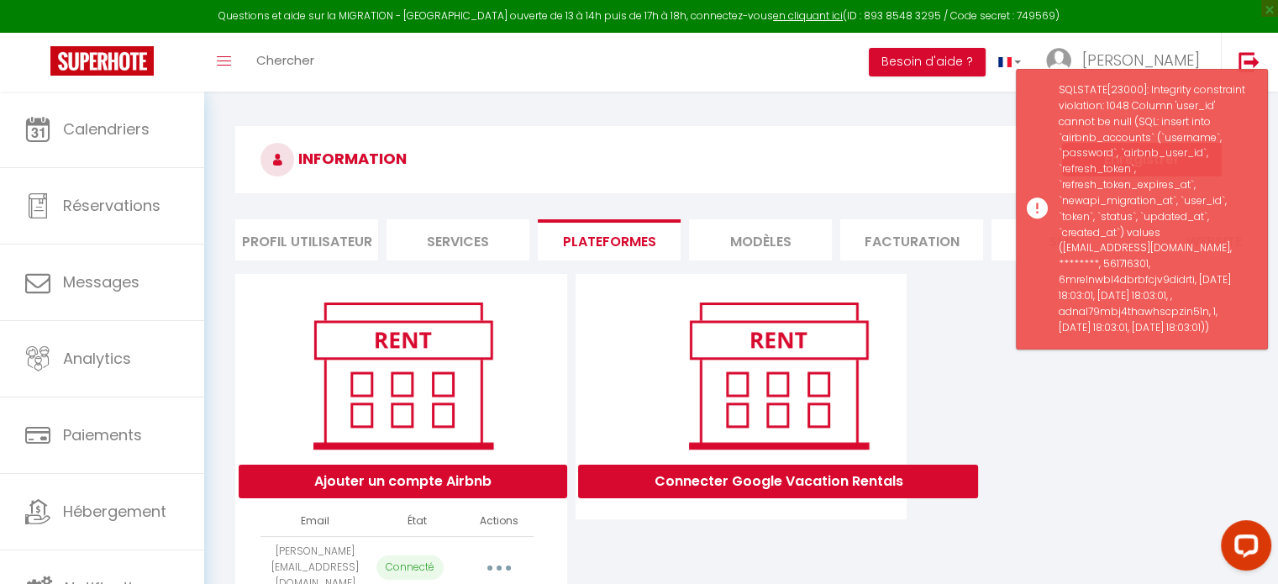
click at [1053, 392] on div "Ajouter un compte Airbnb Email État Actions [PERSON_NAME][EMAIL_ADDRESS][DOMAIN…" at bounding box center [741, 498] width 1020 height 449
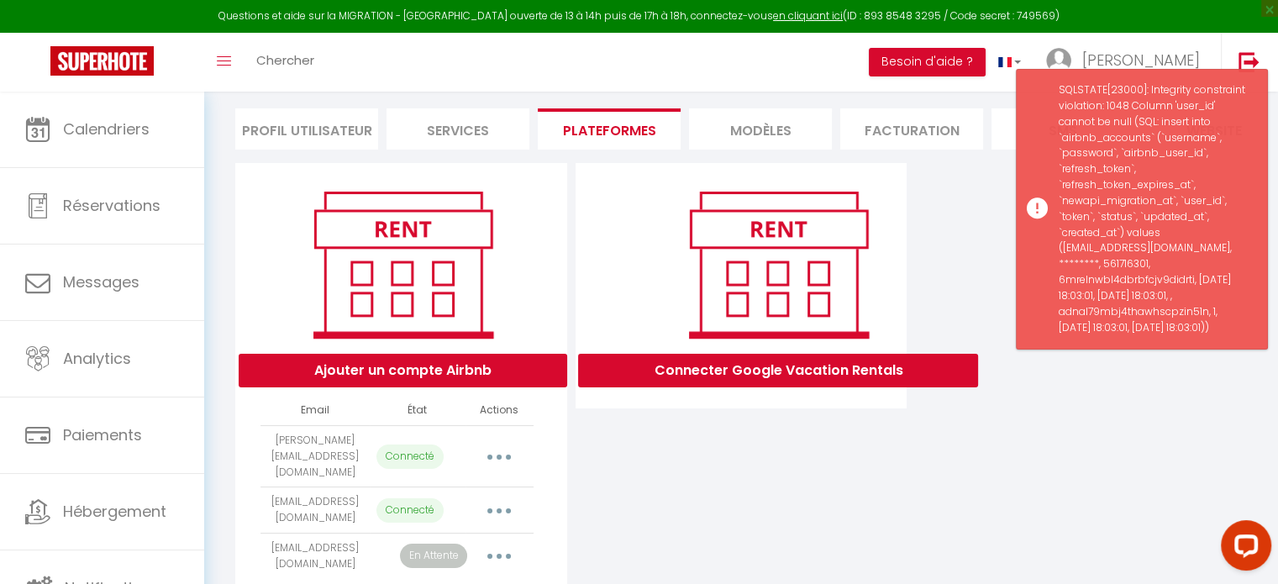
scroll to position [182, 0]
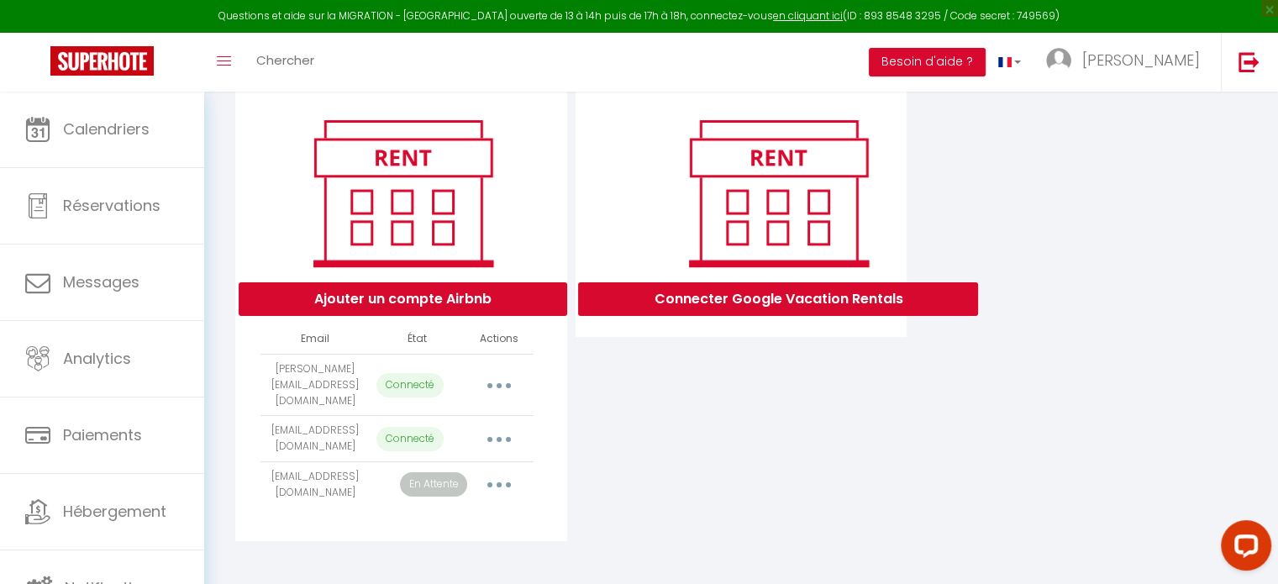
click at [491, 481] on button "button" at bounding box center [498, 484] width 47 height 27
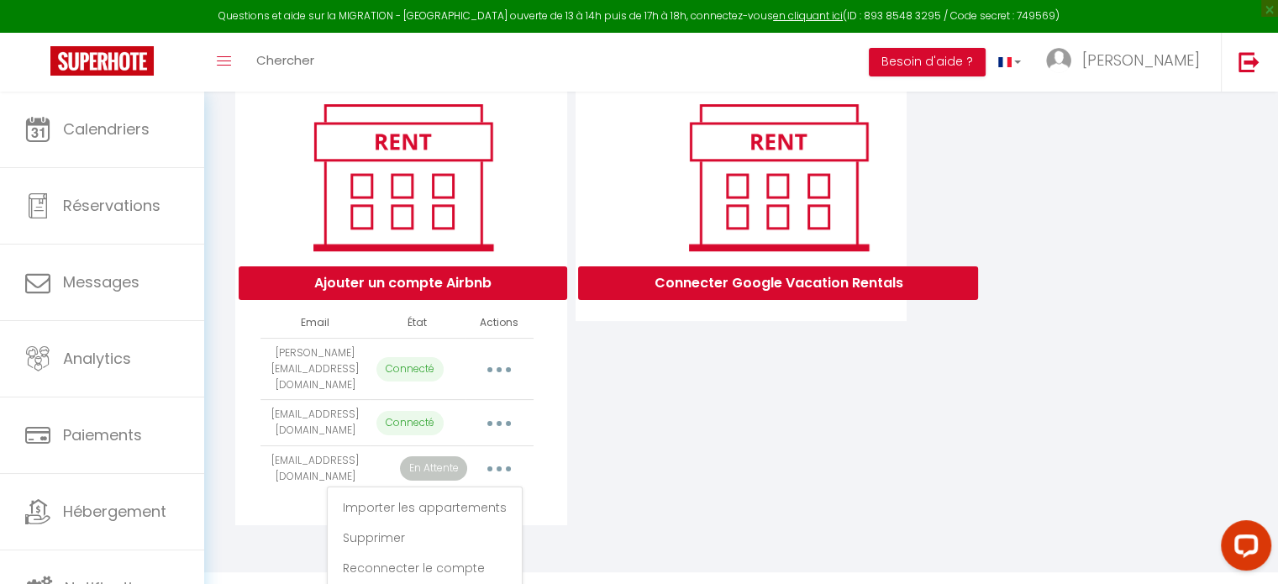
click at [652, 438] on div "Connecter Google Vacation Rentals" at bounding box center [741, 300] width 340 height 449
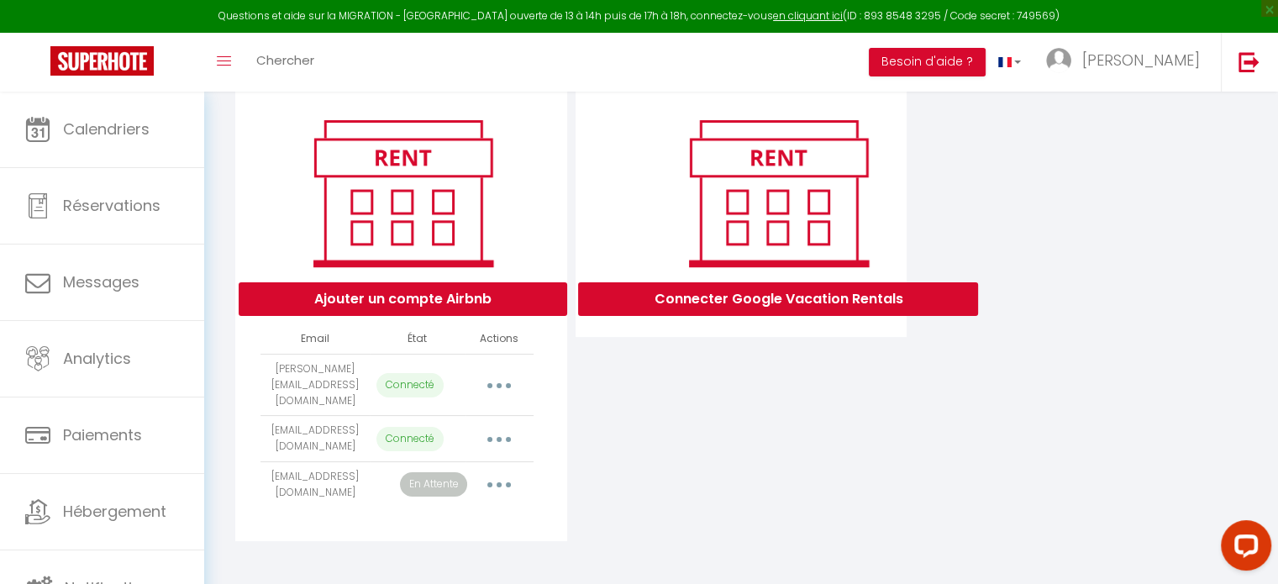
scroll to position [0, 0]
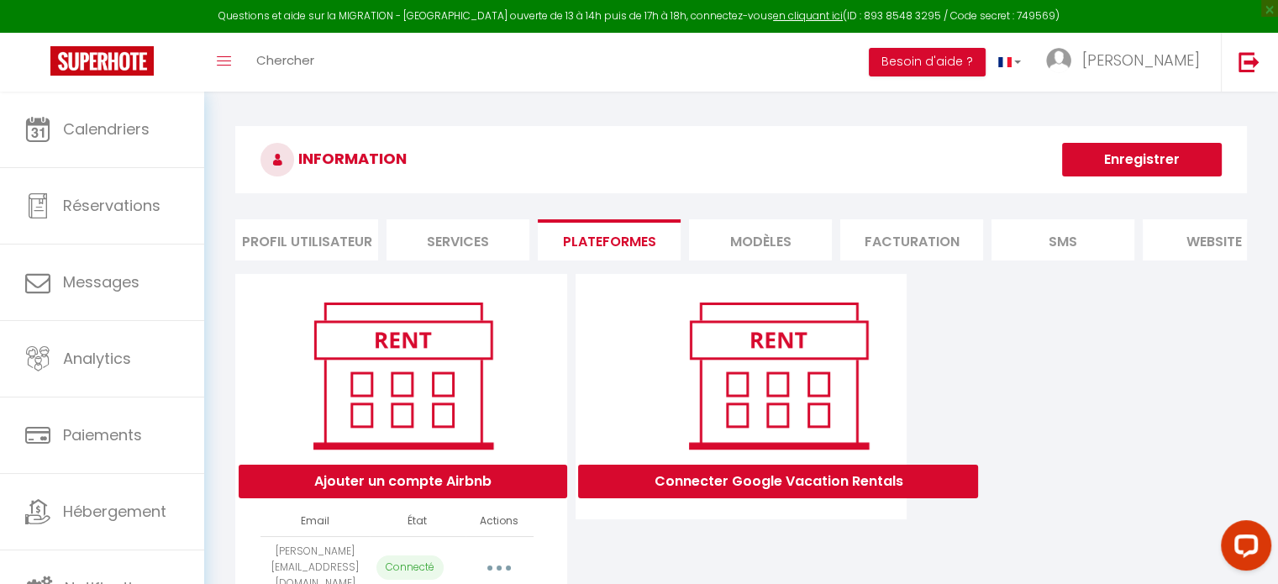
click at [887, 250] on li "Facturation" at bounding box center [911, 239] width 143 height 41
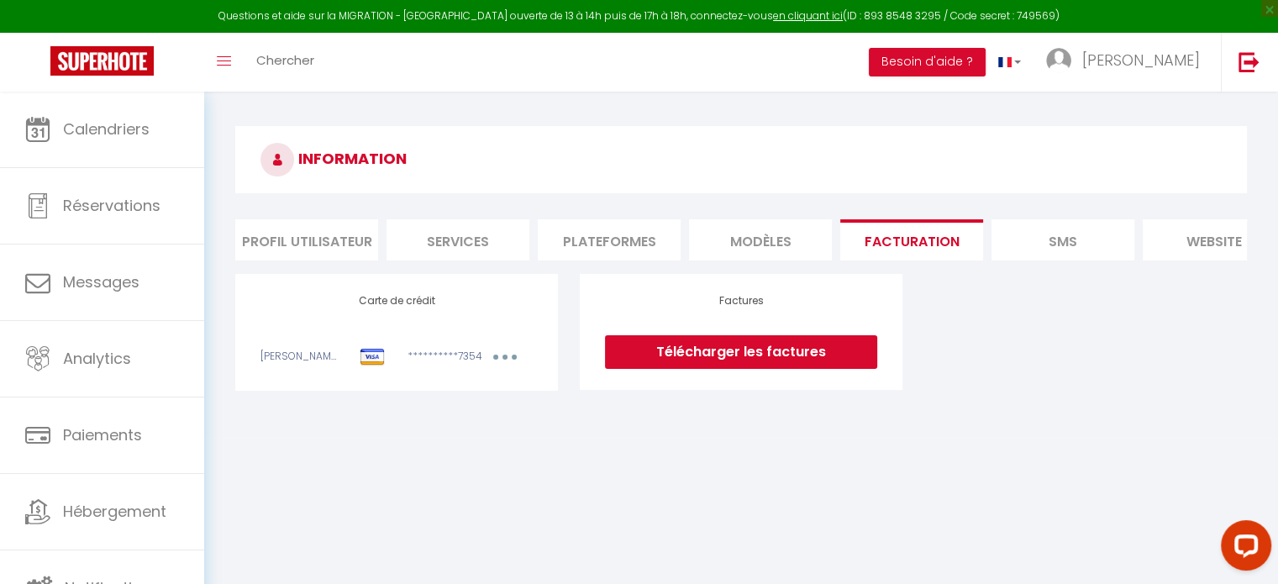
click at [762, 363] on link "Télécharger les factures" at bounding box center [741, 352] width 272 height 34
click at [473, 370] on div "Modifier" at bounding box center [507, 359] width 74 height 21
click at [408, 307] on h4 "Carte de crédit" at bounding box center [396, 301] width 272 height 12
click at [791, 248] on li "MODÈLES" at bounding box center [760, 239] width 143 height 41
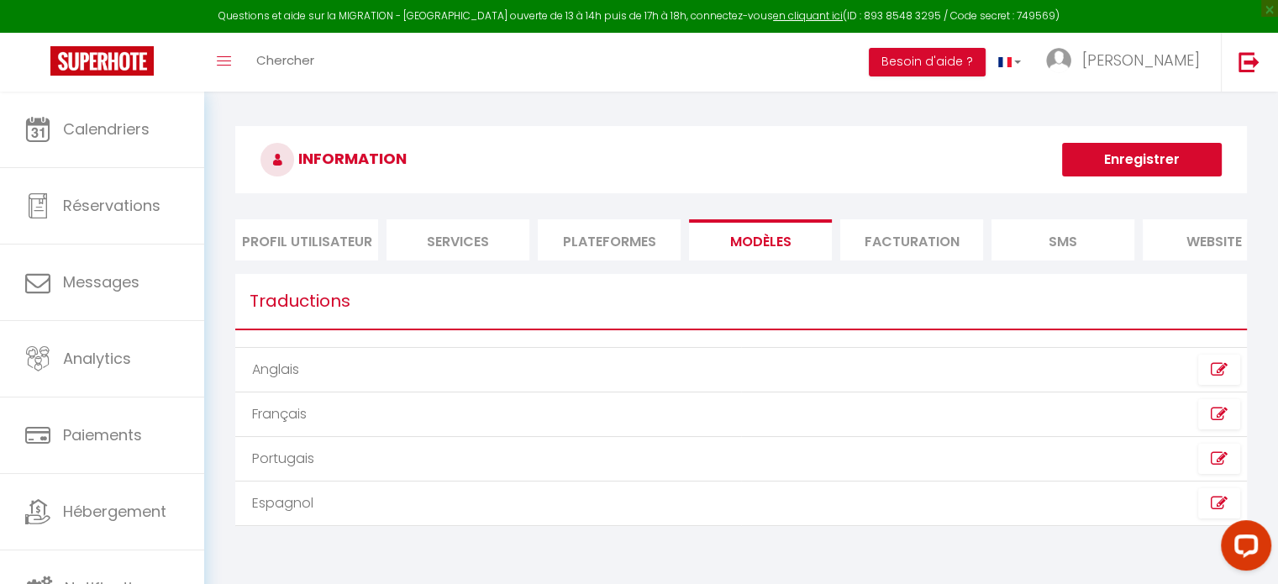
click at [594, 258] on li "Plateformes" at bounding box center [609, 239] width 143 height 41
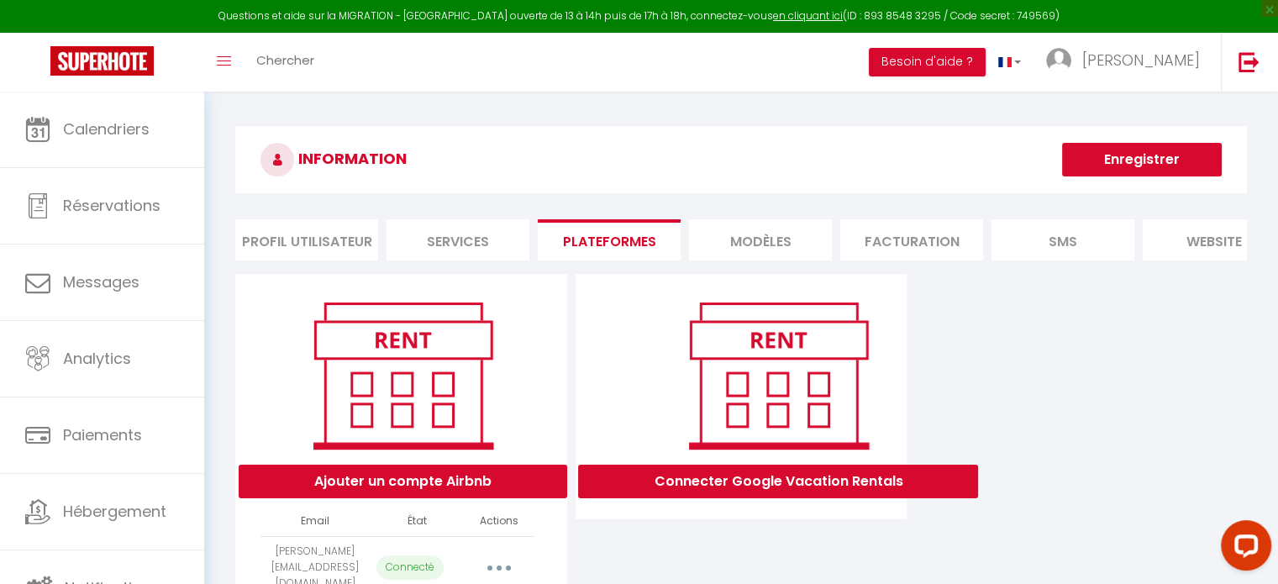
click at [436, 244] on li "Services" at bounding box center [457, 239] width 143 height 41
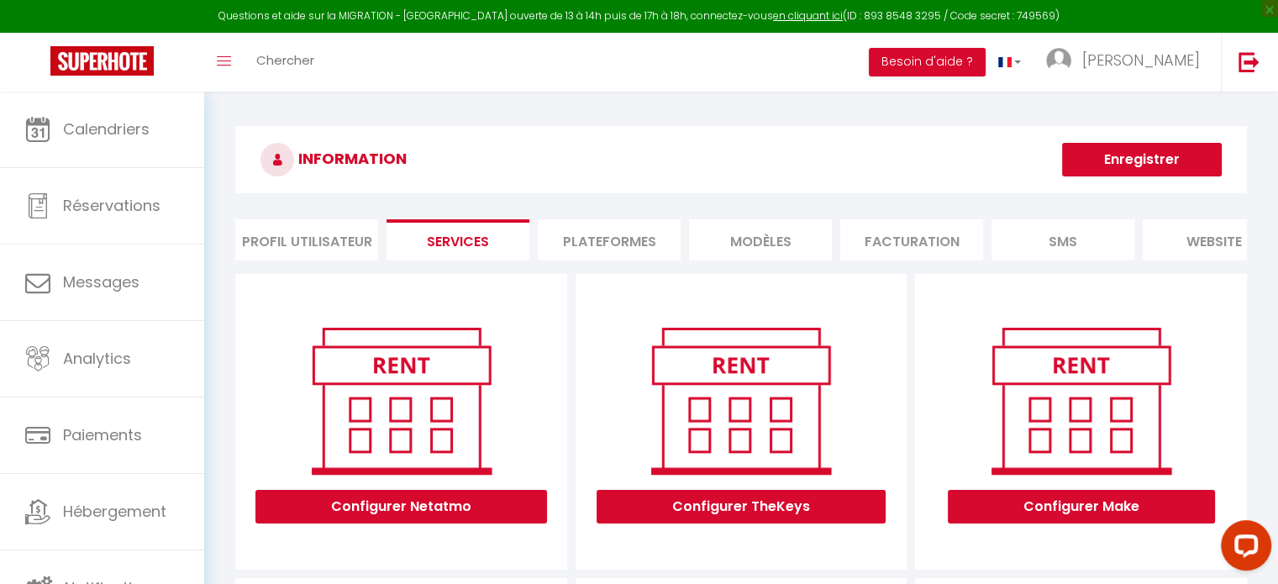
click at [734, 237] on li "MODÈLES" at bounding box center [760, 239] width 143 height 41
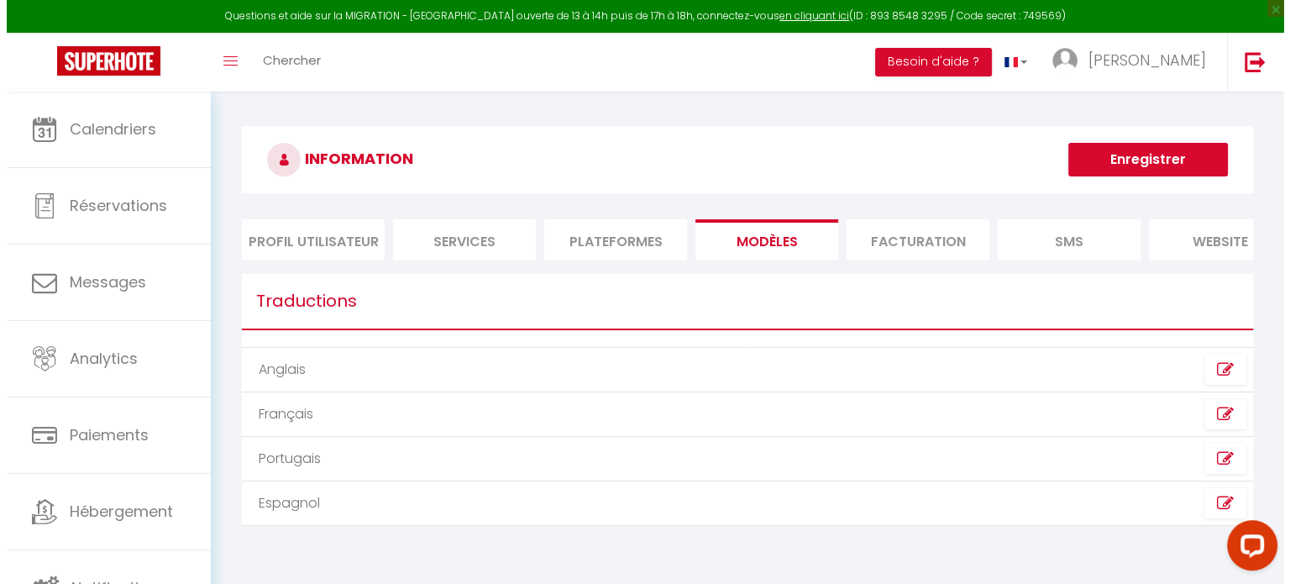
scroll to position [0, 198]
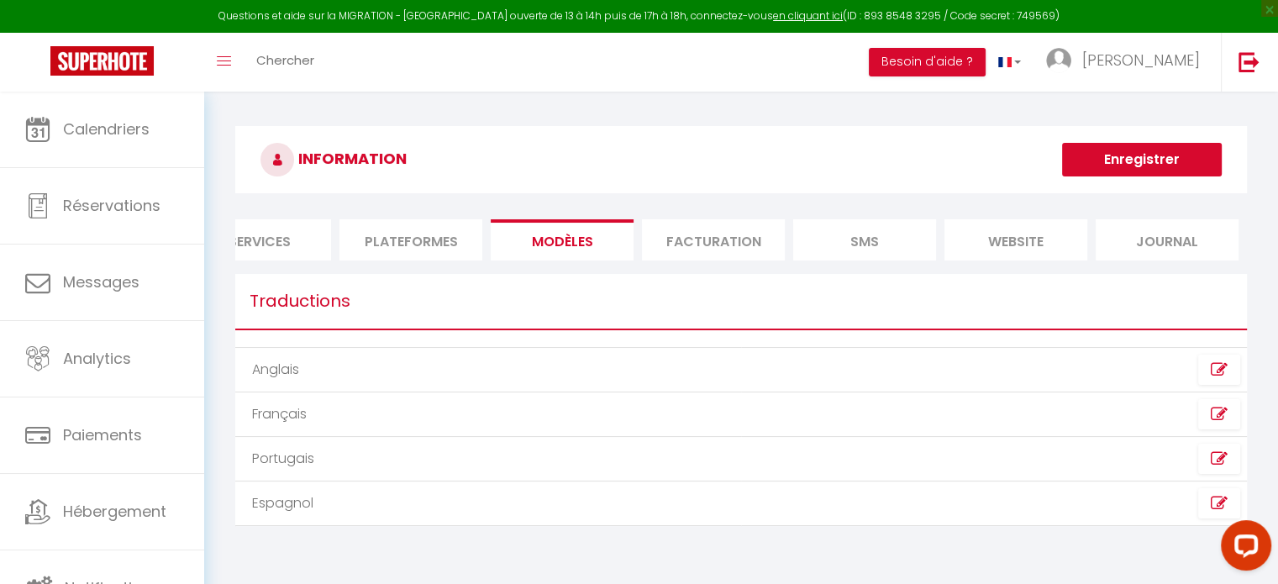
click at [1184, 241] on li "Journal" at bounding box center [1166, 239] width 143 height 41
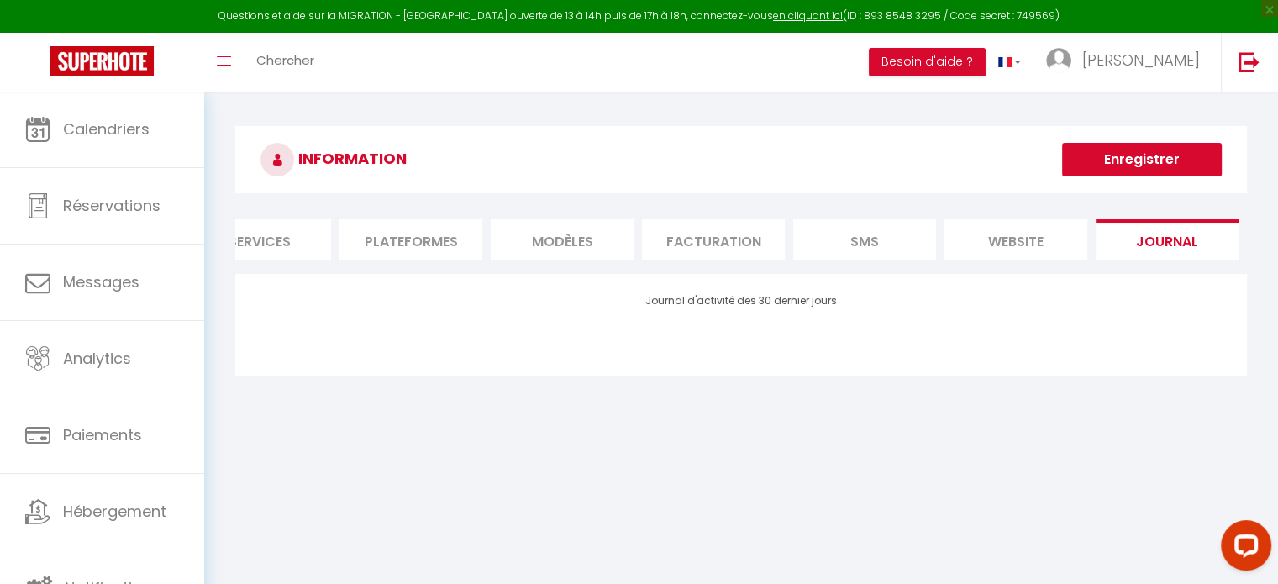
click at [1016, 238] on li "website" at bounding box center [1015, 239] width 143 height 41
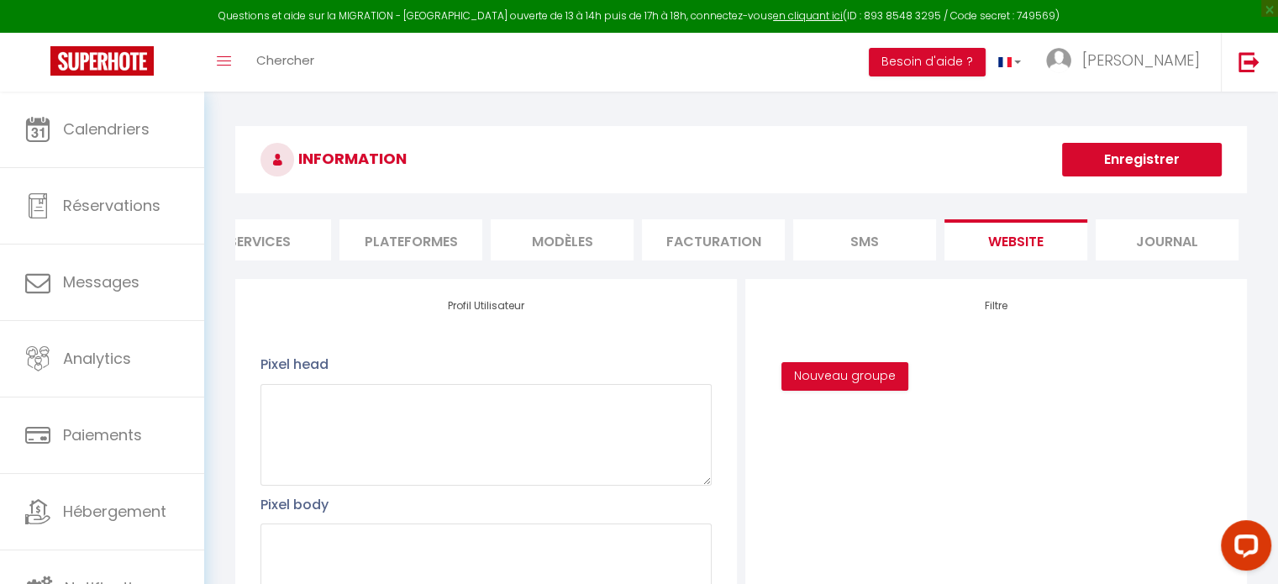
click at [857, 219] on li "SMS" at bounding box center [864, 239] width 143 height 41
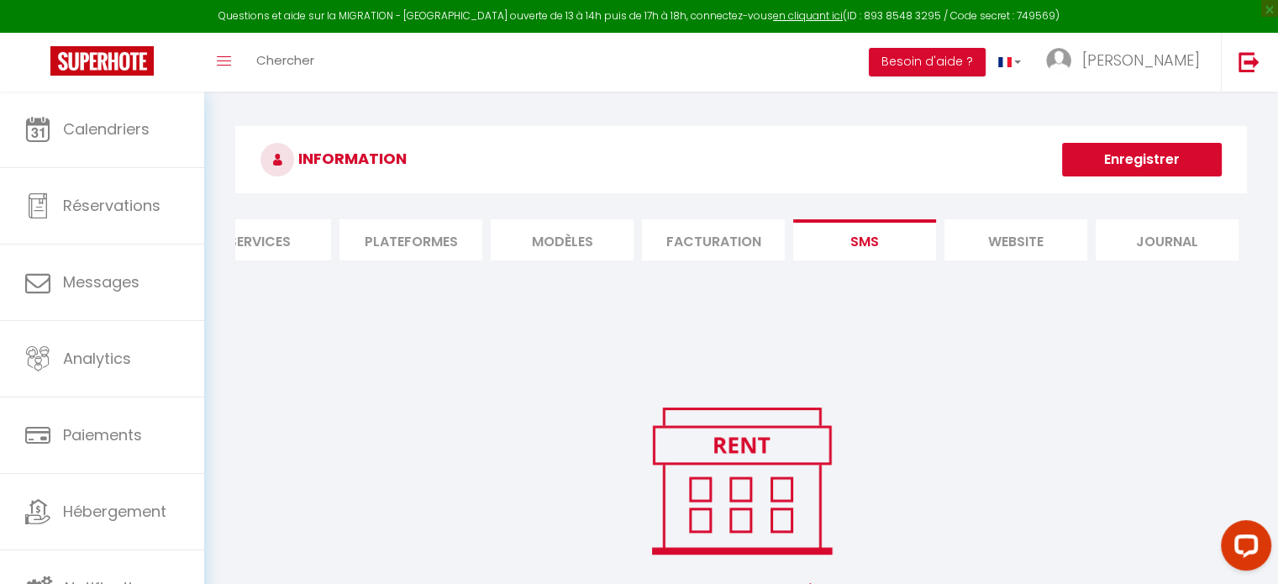
click at [703, 239] on li "Facturation" at bounding box center [713, 239] width 143 height 41
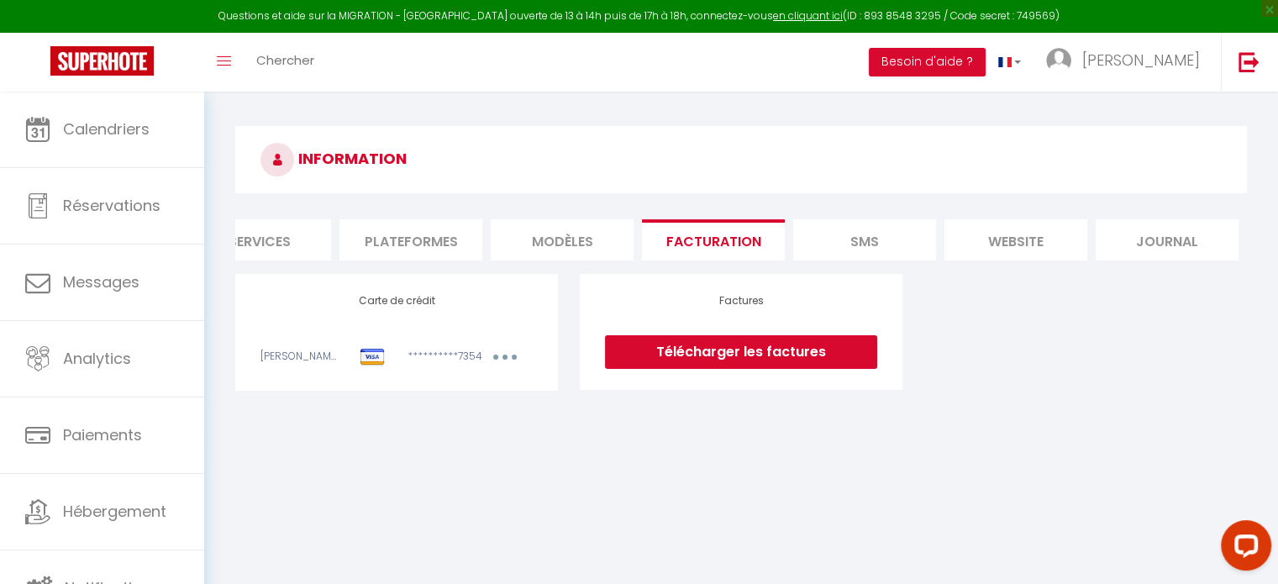
click at [365, 366] on img at bounding box center [372, 358] width 25 height 18
click at [510, 368] on button "button" at bounding box center [504, 359] width 47 height 21
click at [475, 402] on link "Modifier" at bounding box center [482, 394] width 82 height 27
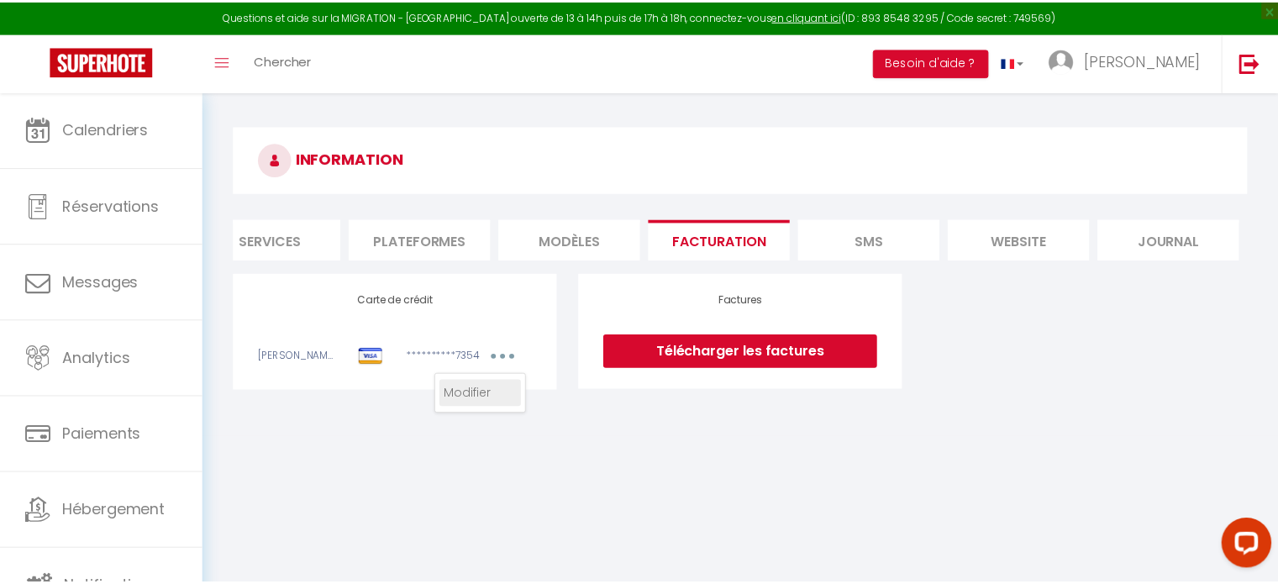
scroll to position [0, 186]
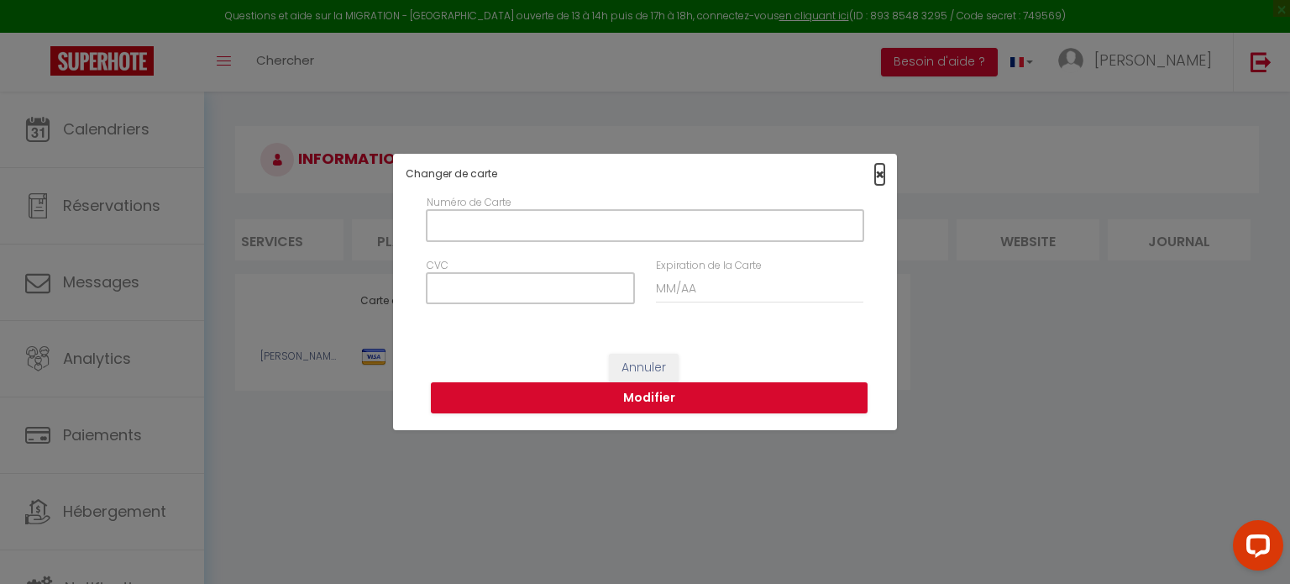
click at [880, 177] on span "×" at bounding box center [879, 174] width 9 height 21
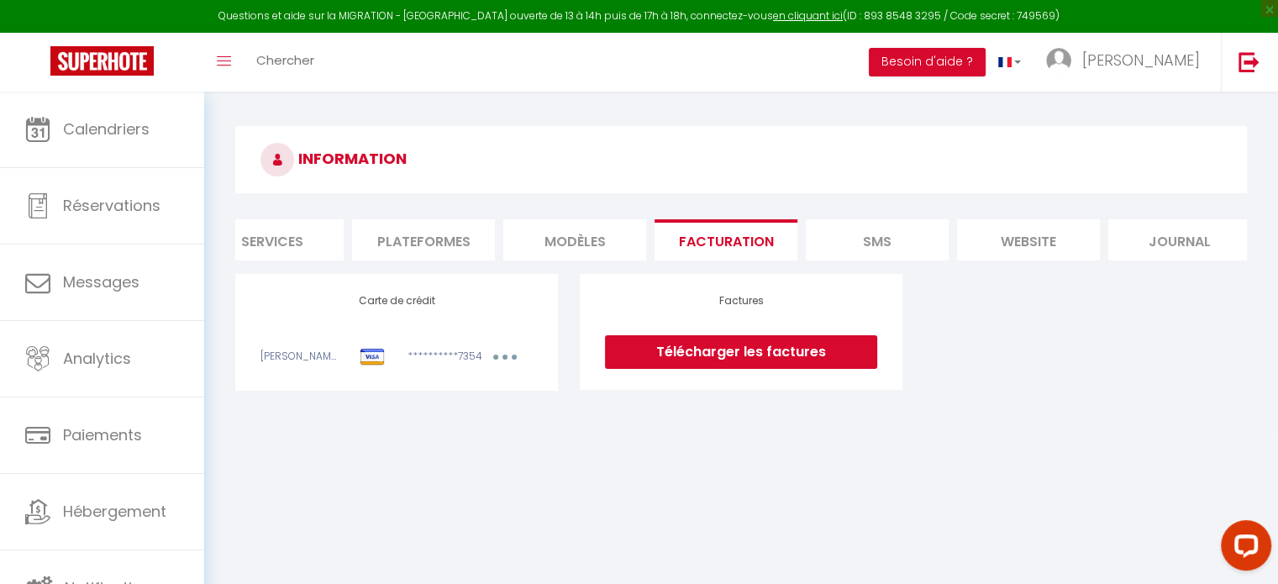
scroll to position [0, 0]
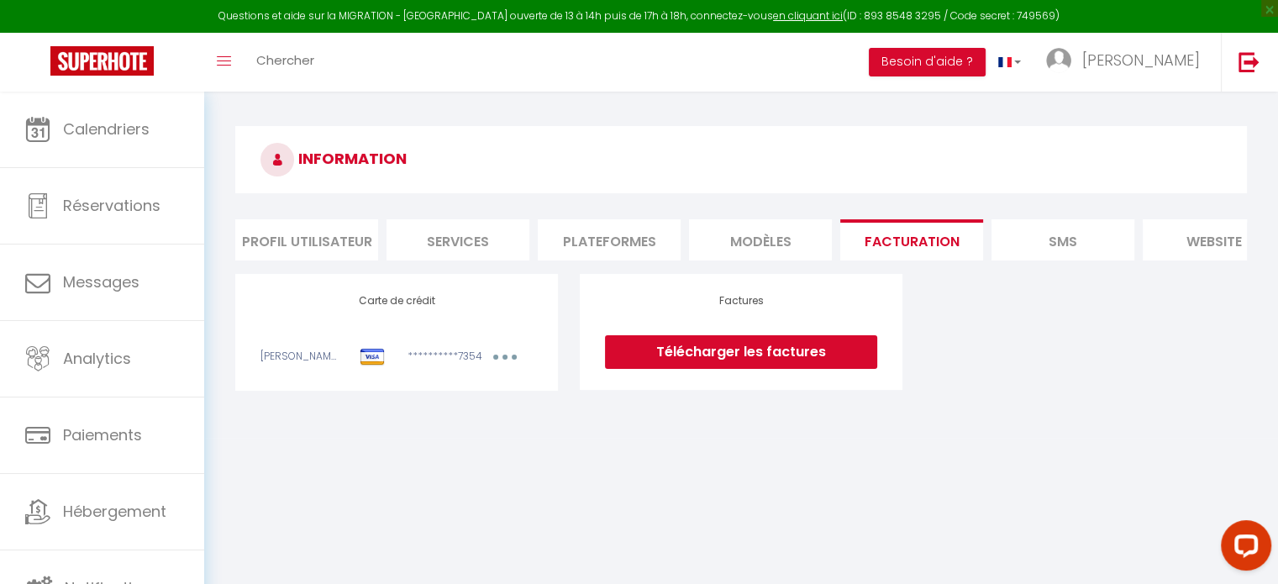
click at [286, 246] on li "Profil Utilisateur" at bounding box center [306, 239] width 143 height 41
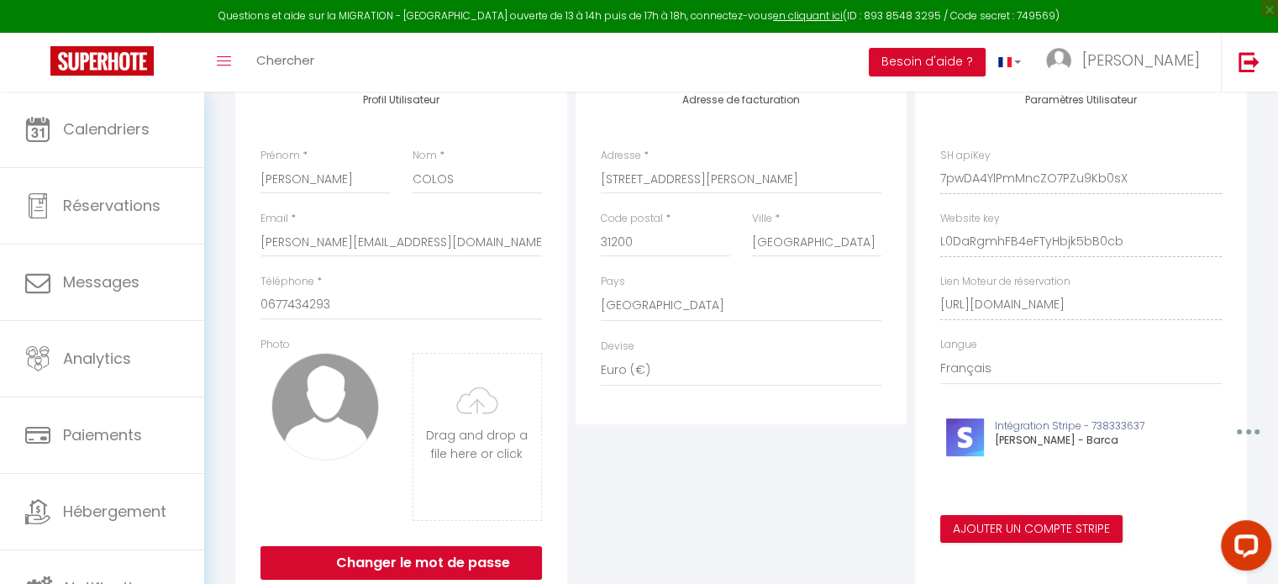
scroll to position [202, 0]
click at [735, 423] on div "Adresse de facturation Adresse * [STREET_ADDRESS][PERSON_NAME] [GEOGRAPHIC_DATA…" at bounding box center [741, 247] width 332 height 351
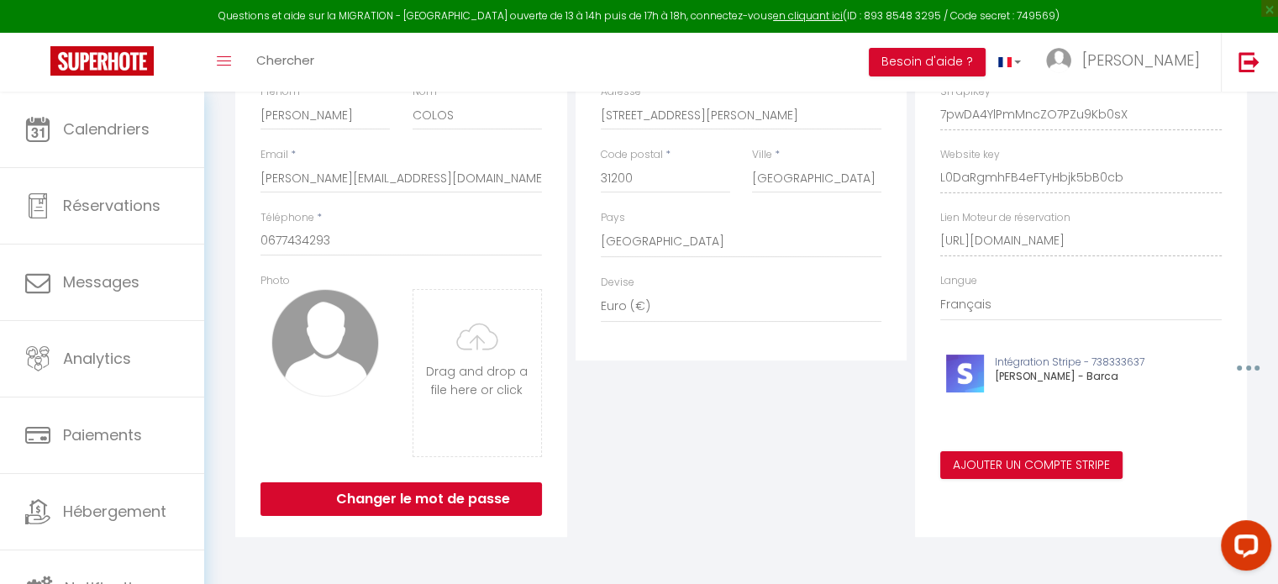
click at [735, 433] on div "Adresse de facturation Adresse * [STREET_ADDRESS][PERSON_NAME] [GEOGRAPHIC_DATA…" at bounding box center [741, 273] width 340 height 528
click at [684, 452] on div "Adresse de facturation Adresse * [STREET_ADDRESS][PERSON_NAME] [GEOGRAPHIC_DATA…" at bounding box center [741, 273] width 340 height 528
click at [713, 449] on div "Adresse de facturation Adresse * [STREET_ADDRESS][PERSON_NAME] [GEOGRAPHIC_DATA…" at bounding box center [741, 273] width 340 height 528
click at [729, 441] on div "Adresse de facturation Adresse * [STREET_ADDRESS][PERSON_NAME] [GEOGRAPHIC_DATA…" at bounding box center [741, 273] width 340 height 528
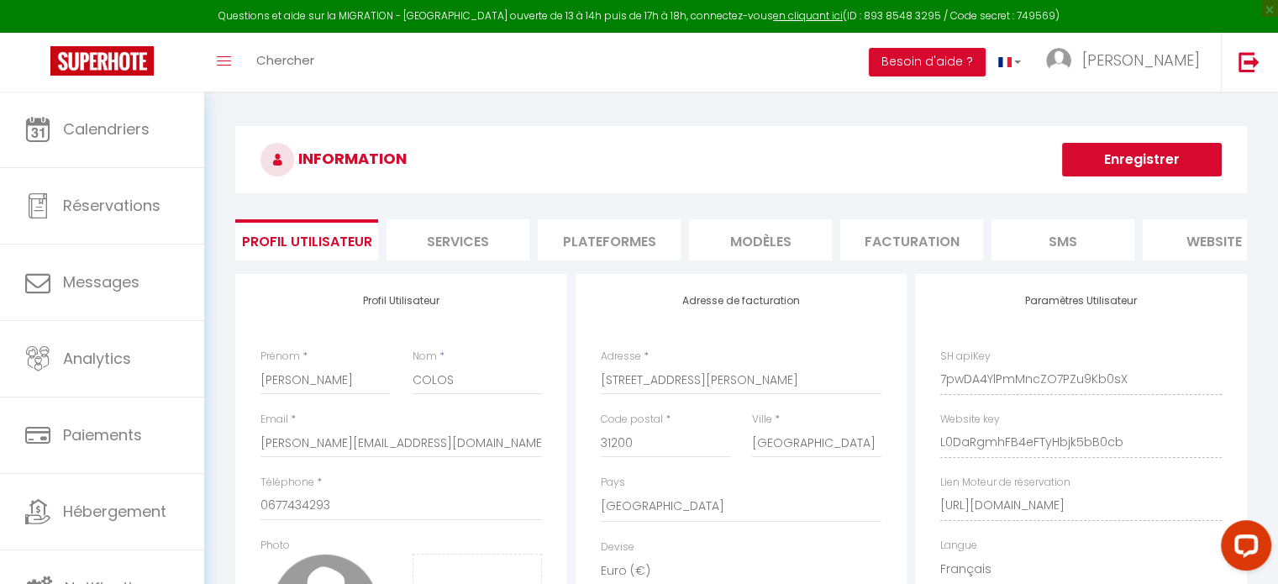
scroll to position [2, 0]
click at [441, 235] on li "Services" at bounding box center [457, 238] width 143 height 41
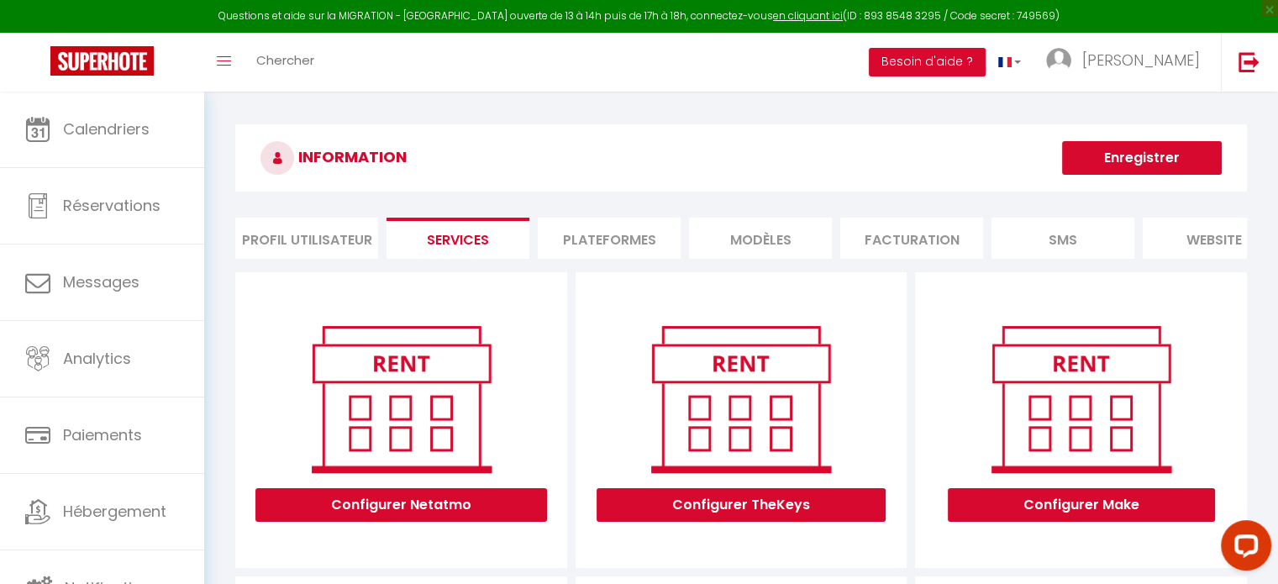
click at [565, 248] on li "Plateformes" at bounding box center [609, 238] width 143 height 41
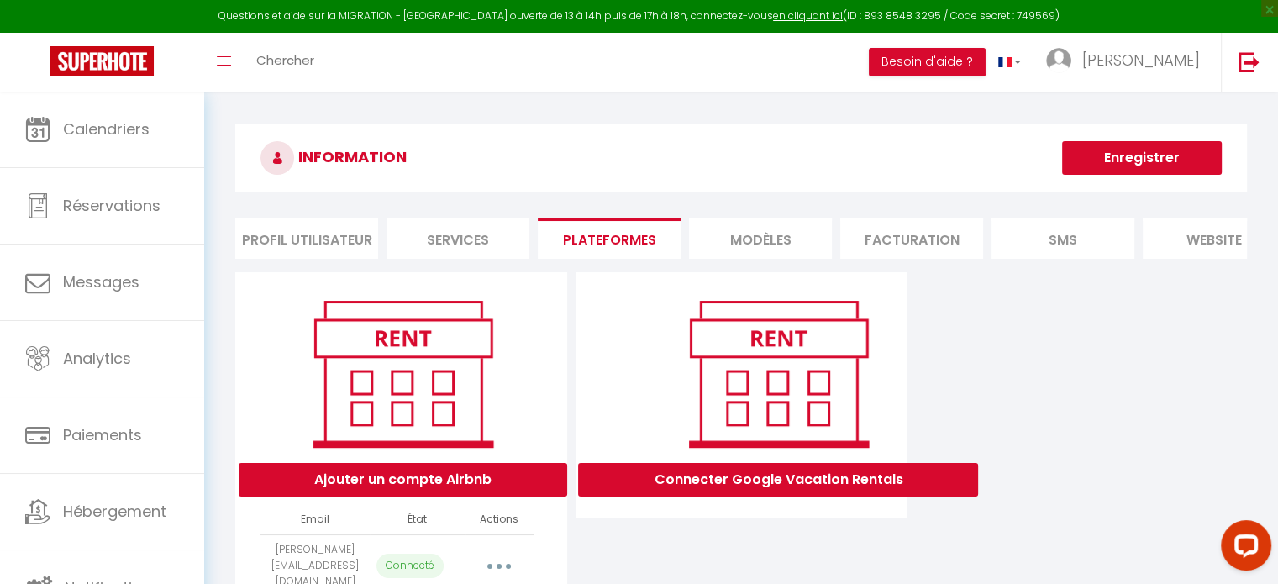
scroll to position [0, 198]
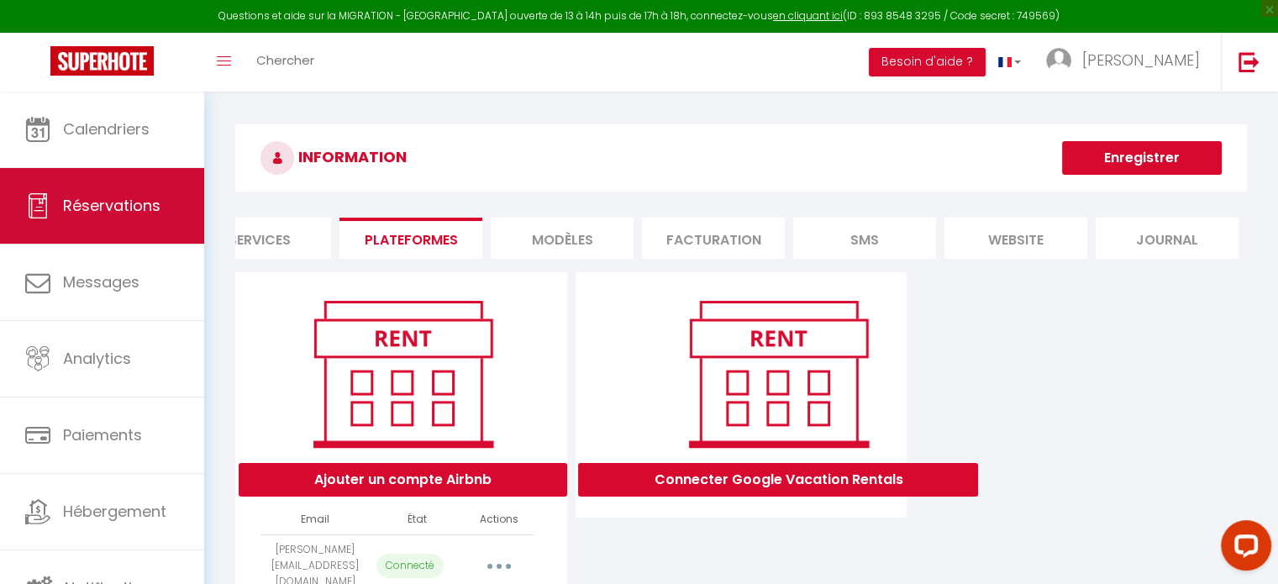
click at [106, 202] on span "Réservations" at bounding box center [111, 205] width 97 height 21
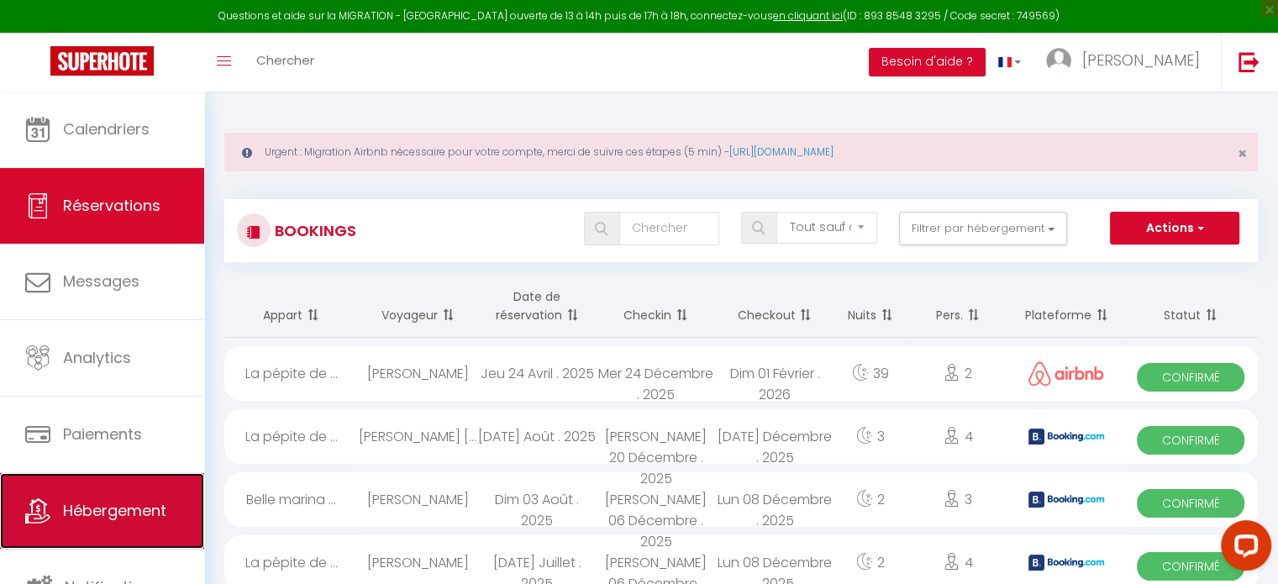
click at [121, 497] on link "Hébergement" at bounding box center [102, 511] width 204 height 76
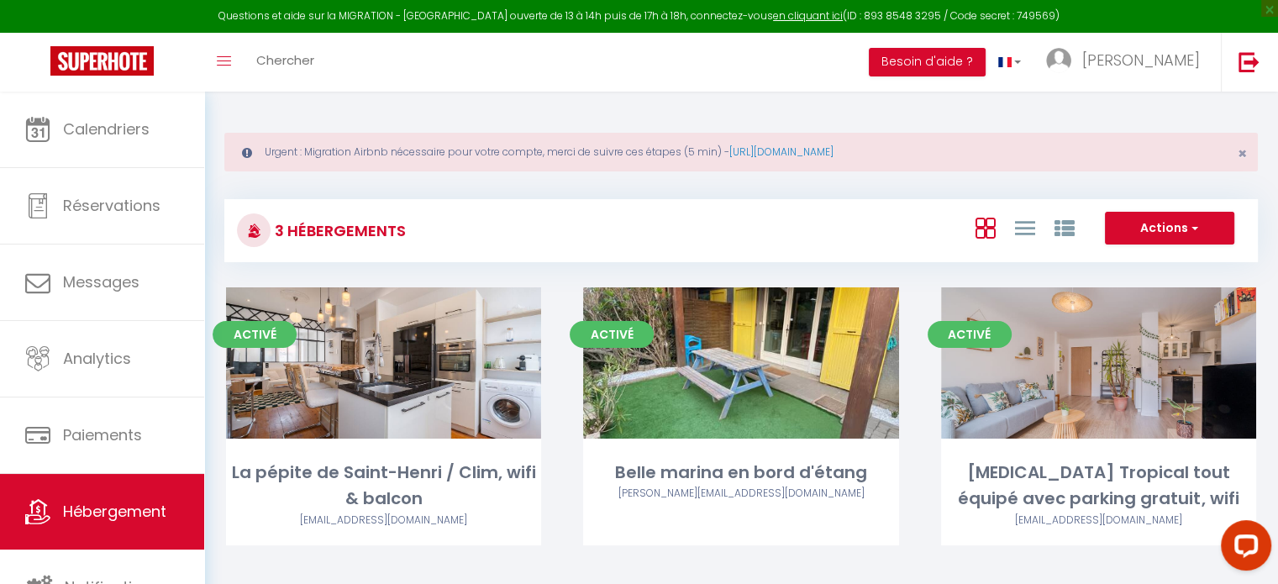
scroll to position [91, 0]
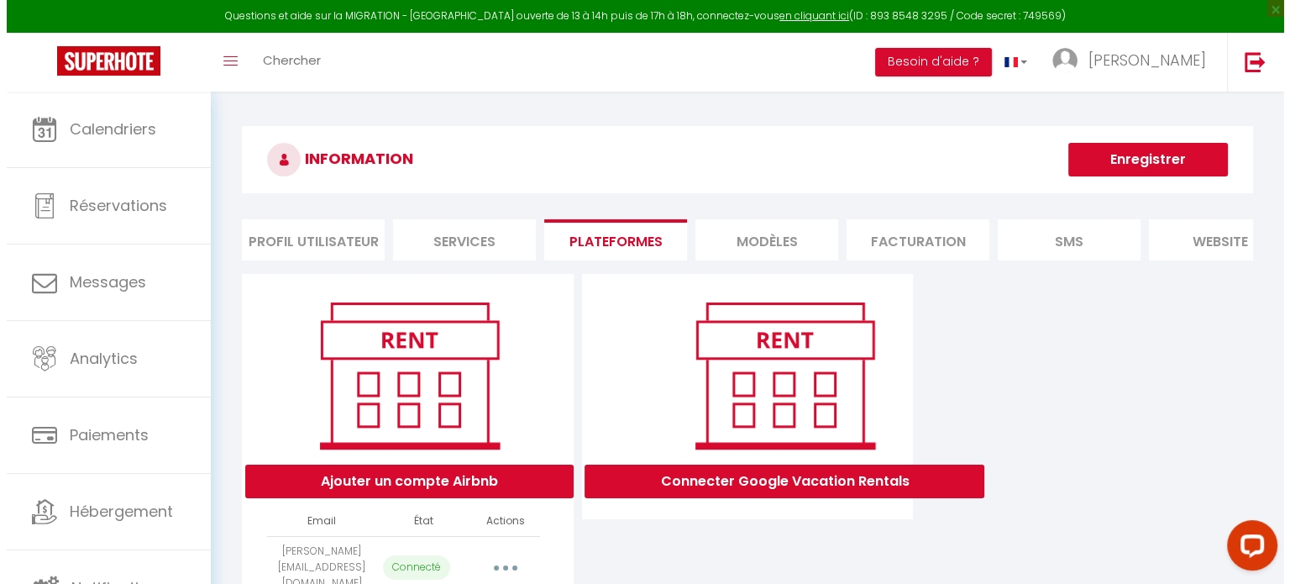
scroll to position [182, 0]
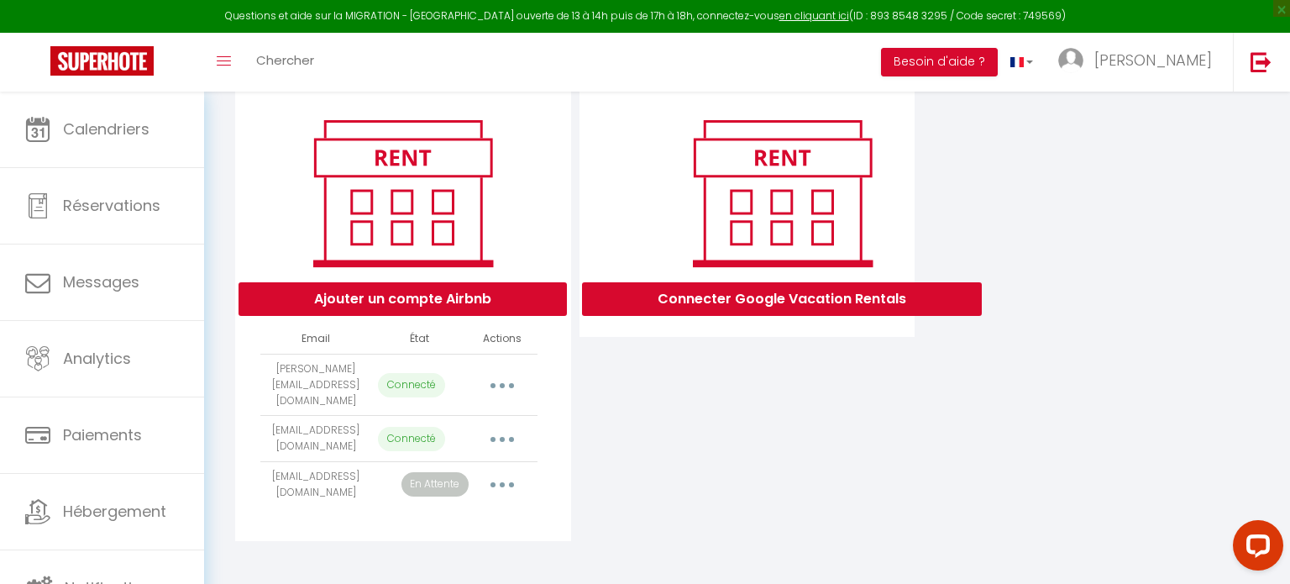
select select
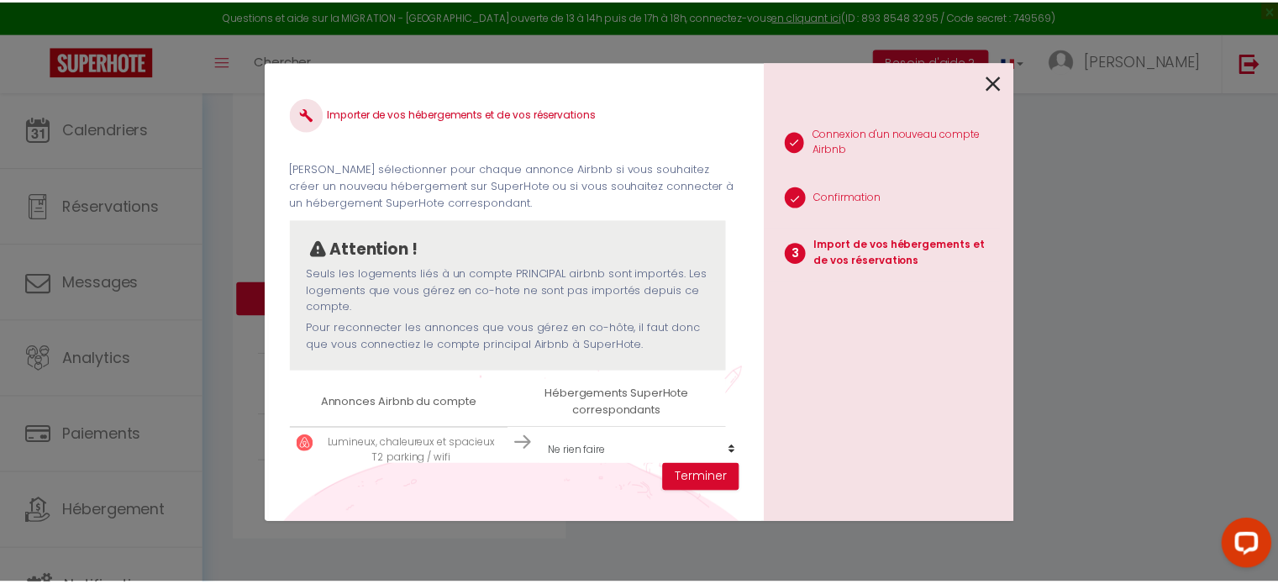
scroll to position [37, 0]
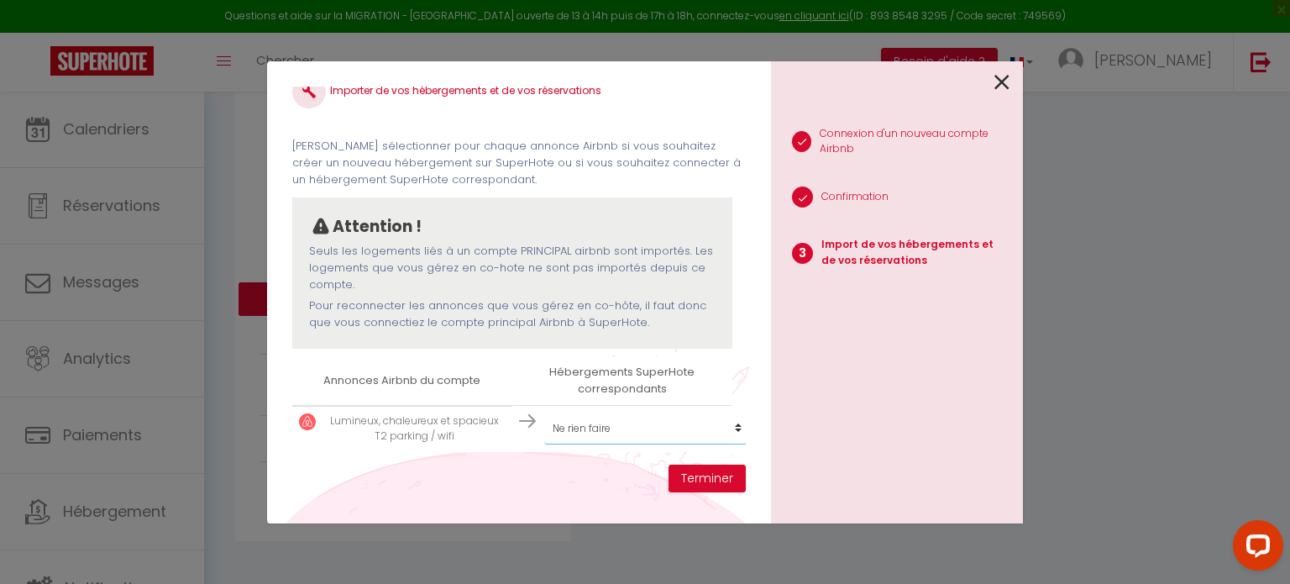
click at [605, 422] on select "Créer un nouveau hébergement Ne rien faire La pépite de Saint-Henri / Clim, wif…" at bounding box center [647, 428] width 207 height 32
click at [707, 474] on button "Terminer" at bounding box center [707, 479] width 77 height 29
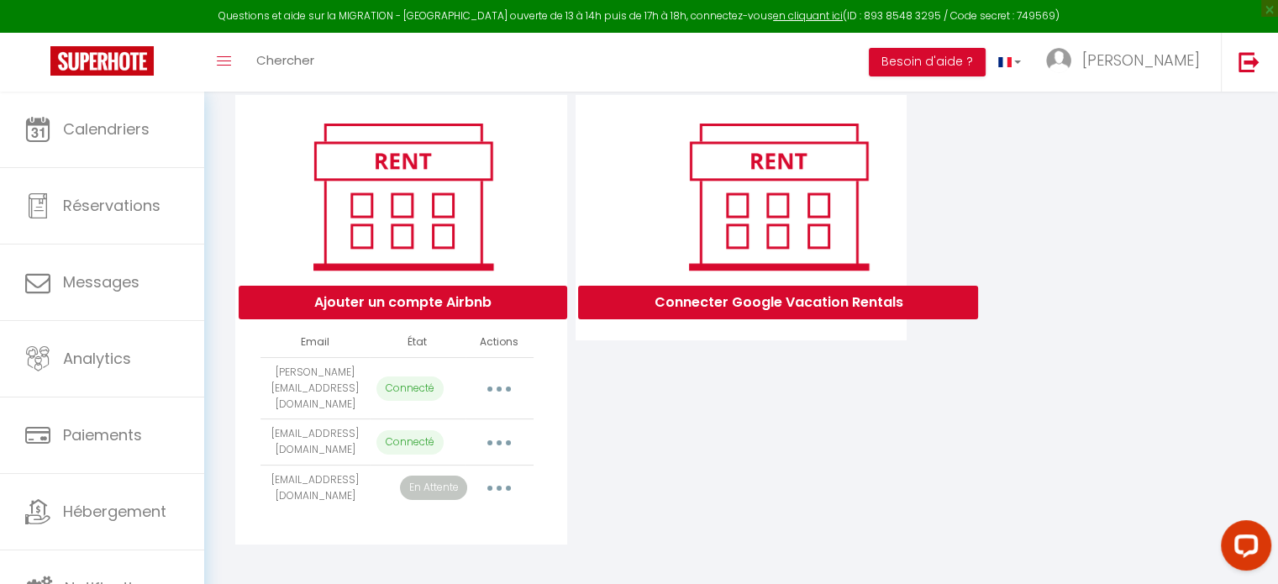
scroll to position [0, 0]
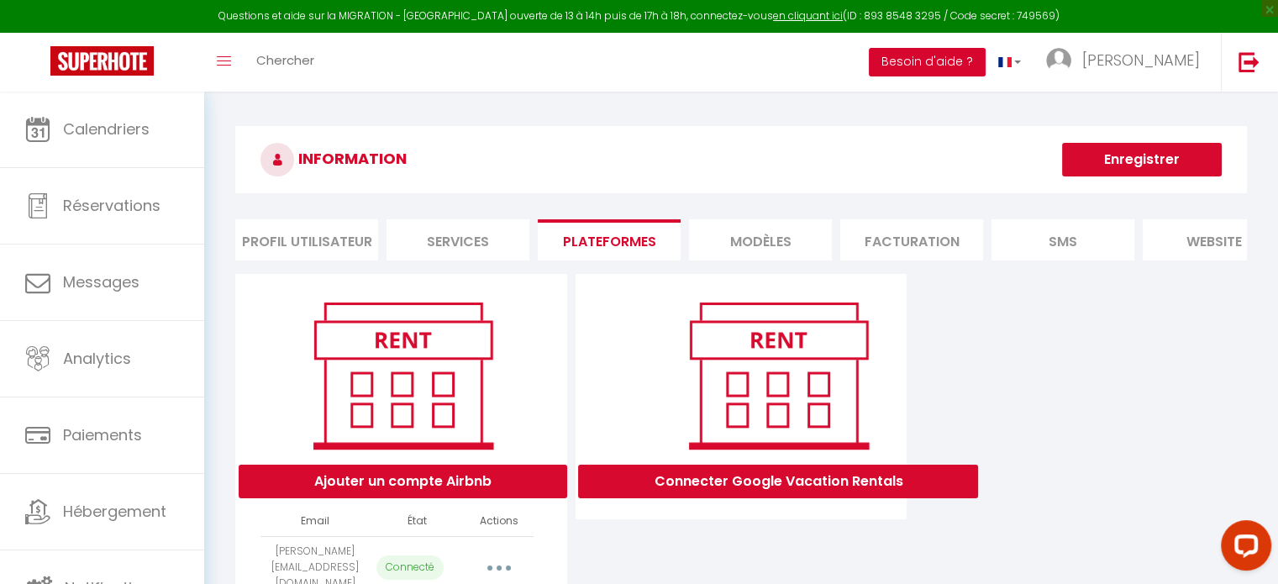
click at [985, 63] on button "Besoin d'aide ?" at bounding box center [927, 62] width 117 height 29
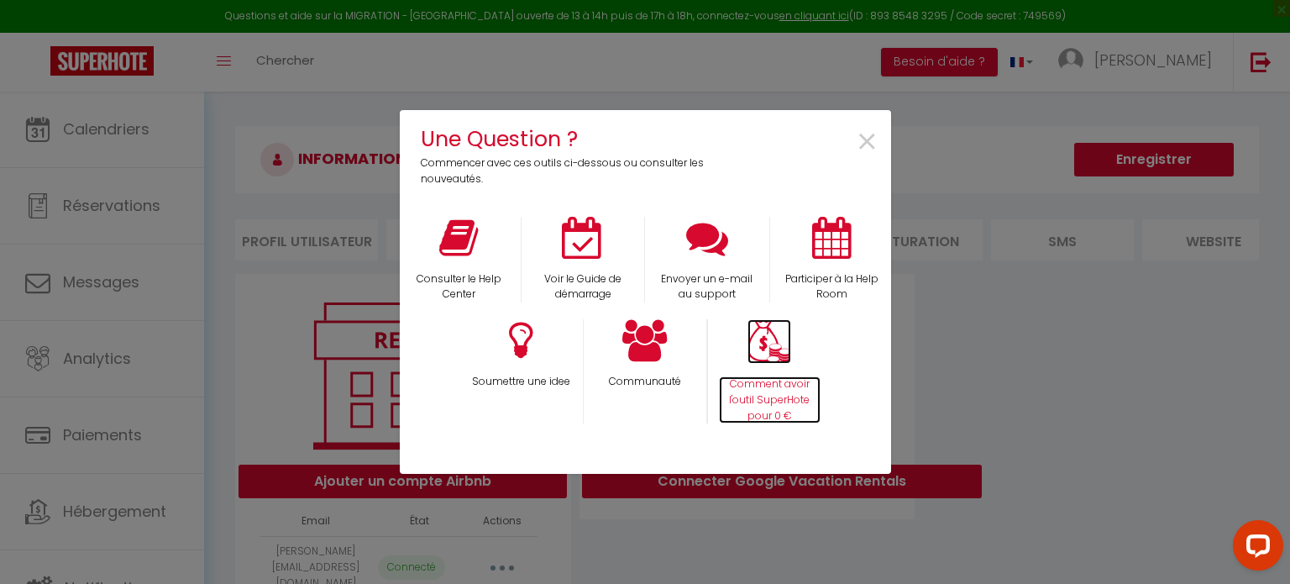
click at [764, 382] on p "Comment avoir l'outil SuperHote pour 0 €" at bounding box center [770, 400] width 102 height 48
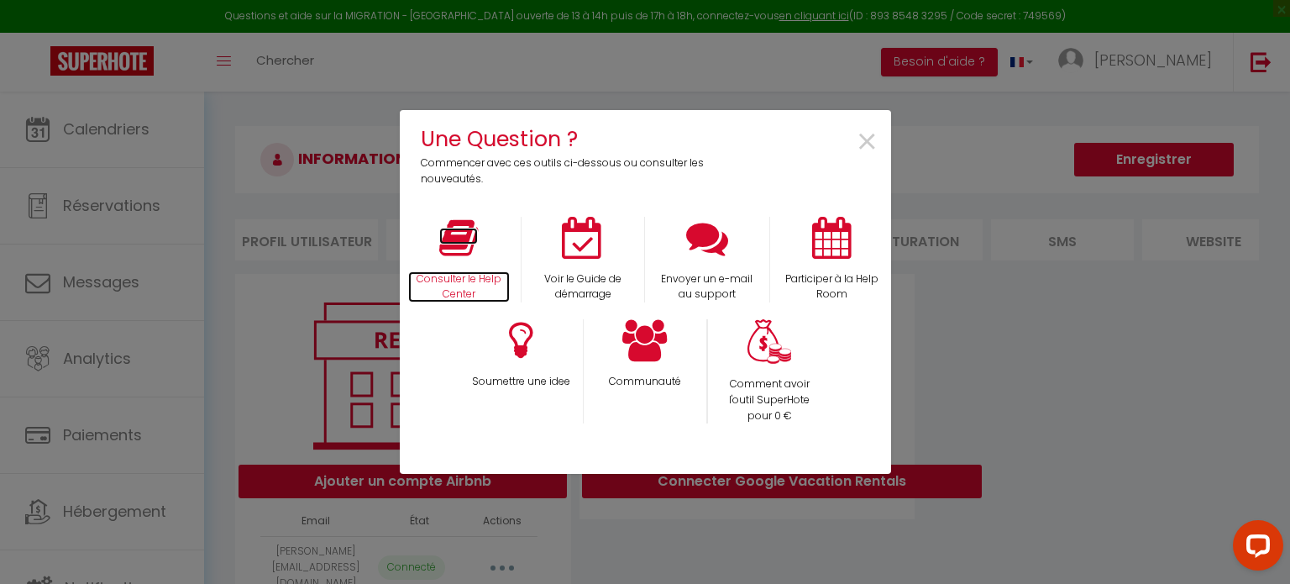
click at [473, 247] on icon at bounding box center [458, 238] width 39 height 42
click at [864, 82] on div "Une Question ? Commencer avec ces outils ci-dessous ou consulter les nouveautés…" at bounding box center [645, 292] width 491 height 584
click at [864, 139] on span "×" at bounding box center [867, 142] width 23 height 53
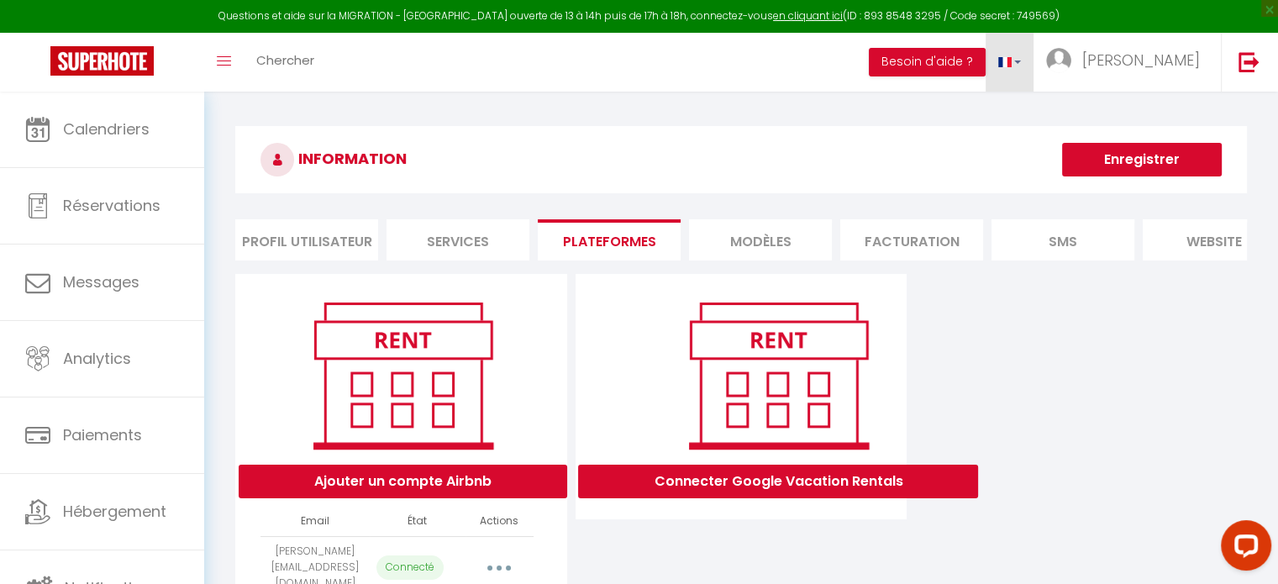
click at [1034, 65] on link at bounding box center [1009, 62] width 49 height 59
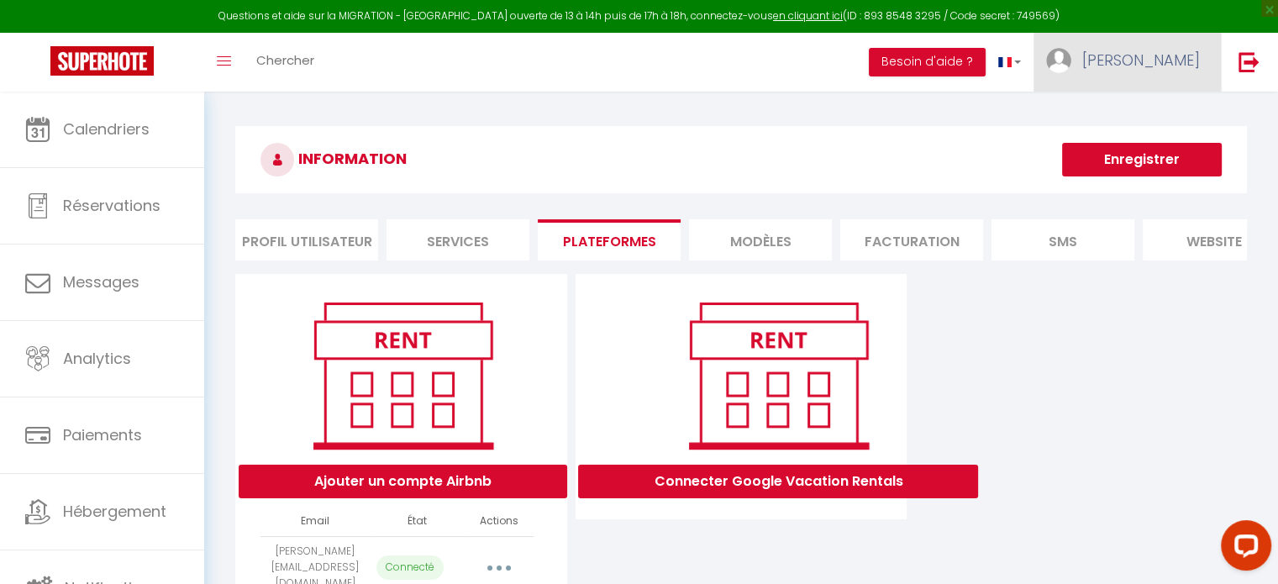
click at [1180, 55] on span "[PERSON_NAME]" at bounding box center [1141, 60] width 118 height 21
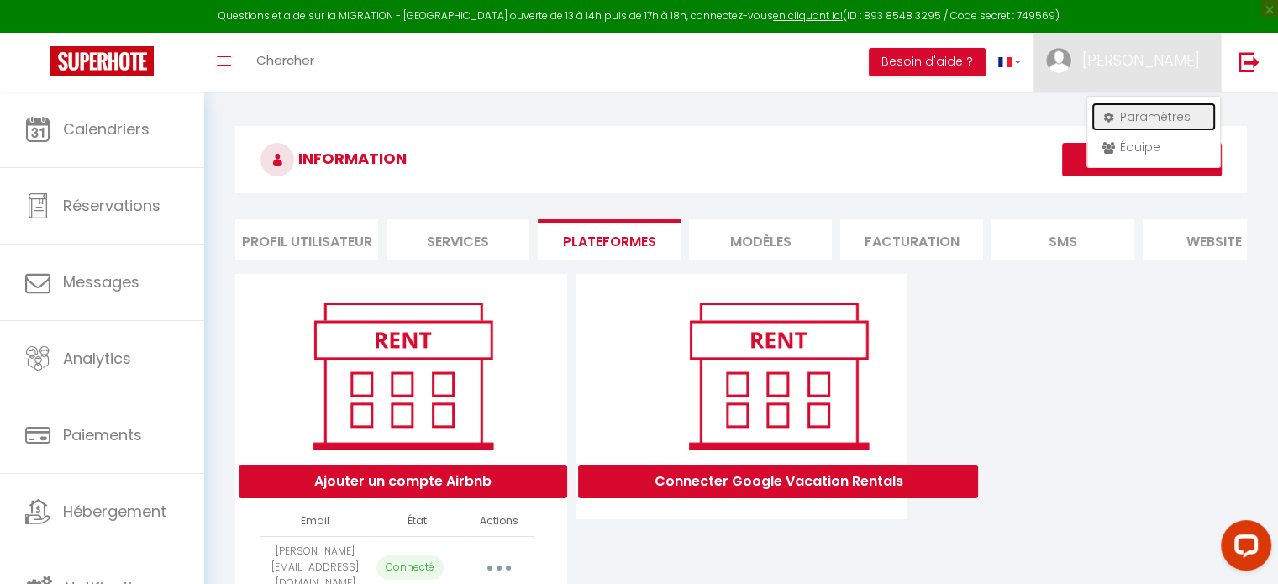
click at [1129, 119] on link "Paramètres" at bounding box center [1153, 116] width 124 height 29
click at [286, 239] on li "Profil Utilisateur" at bounding box center [306, 239] width 143 height 41
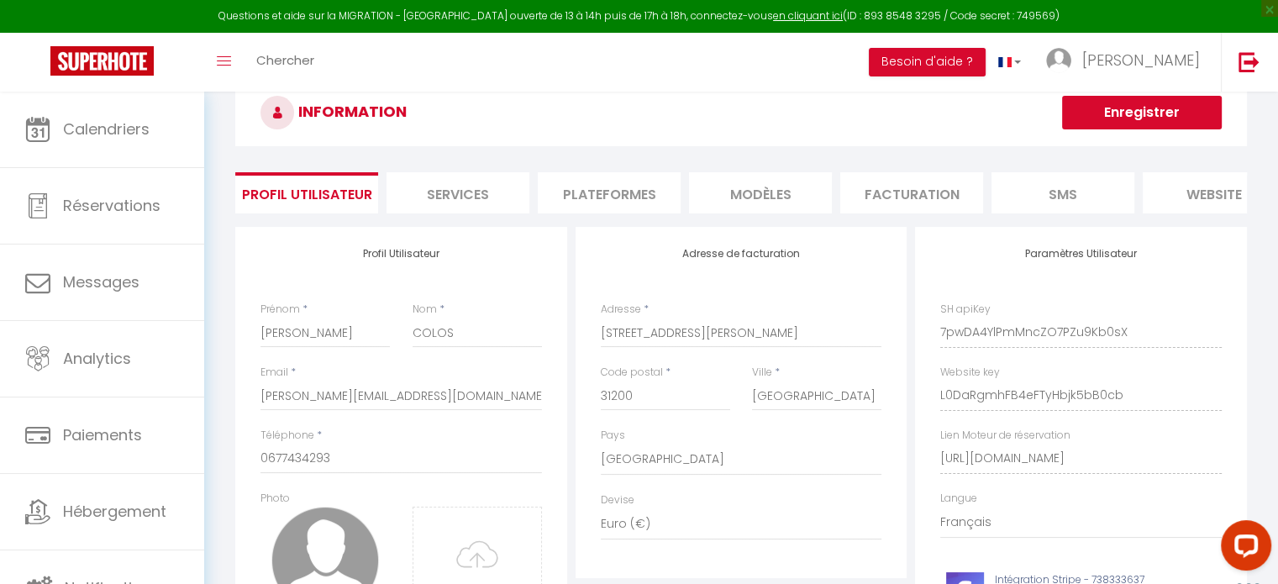
scroll to position [57, 0]
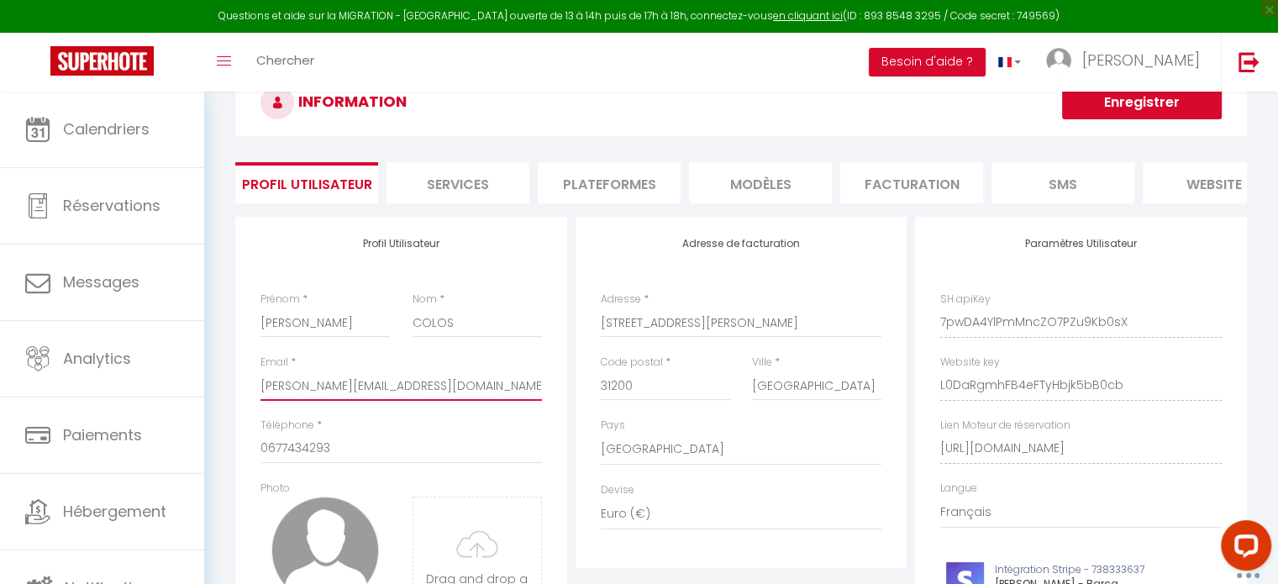
click at [380, 393] on input "[PERSON_NAME][EMAIL_ADDRESS][DOMAIN_NAME]" at bounding box center [400, 385] width 281 height 30
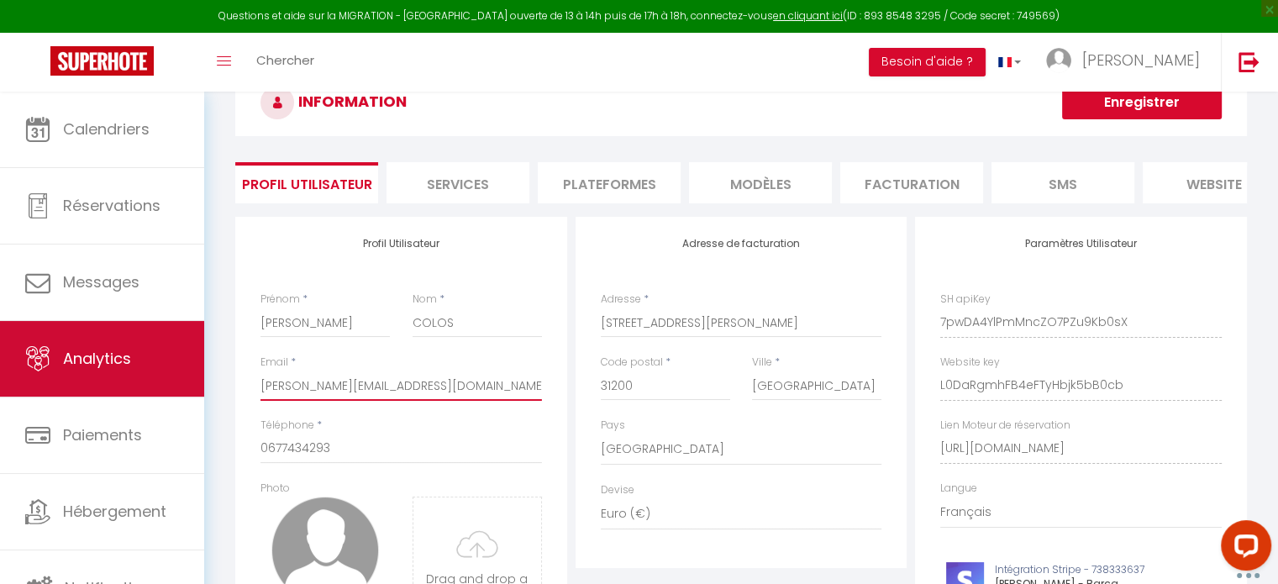
drag, startPoint x: 433, startPoint y: 400, endPoint x: 145, endPoint y: 395, distance: 287.4
click at [145, 395] on div "Questions et aide sur la MIGRATION - Salle Zoom ouverte de 13 à 14h puis de 17h…" at bounding box center [639, 412] width 1278 height 757
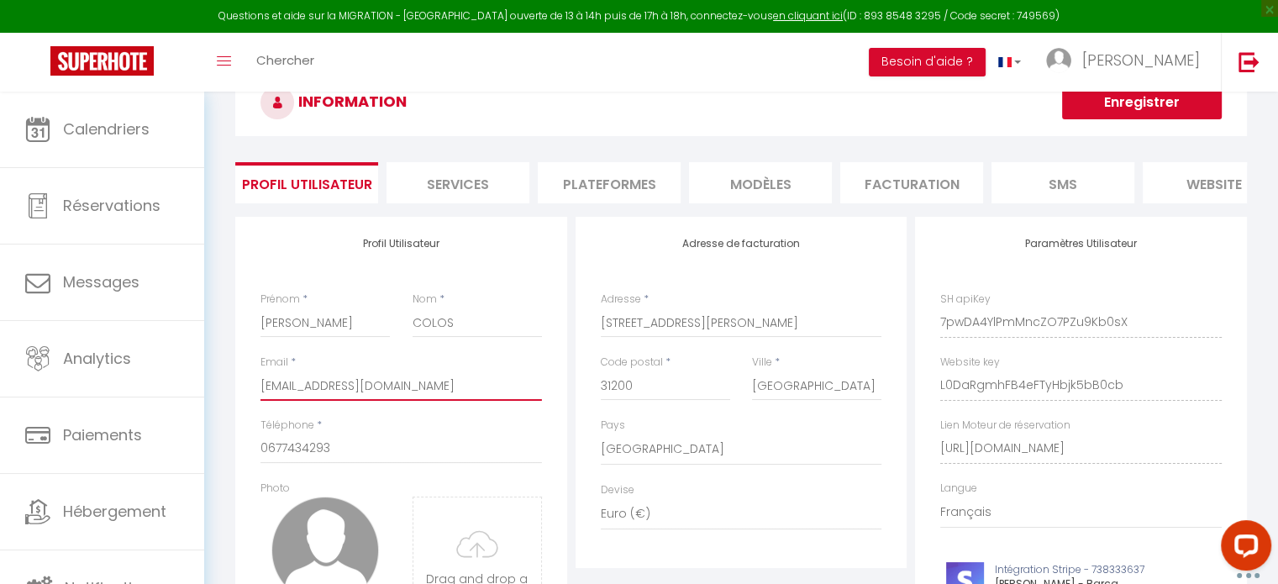
type input "[EMAIL_ADDRESS][DOMAIN_NAME]"
click at [1156, 113] on button "Enregistrer" at bounding box center [1142, 103] width 160 height 34
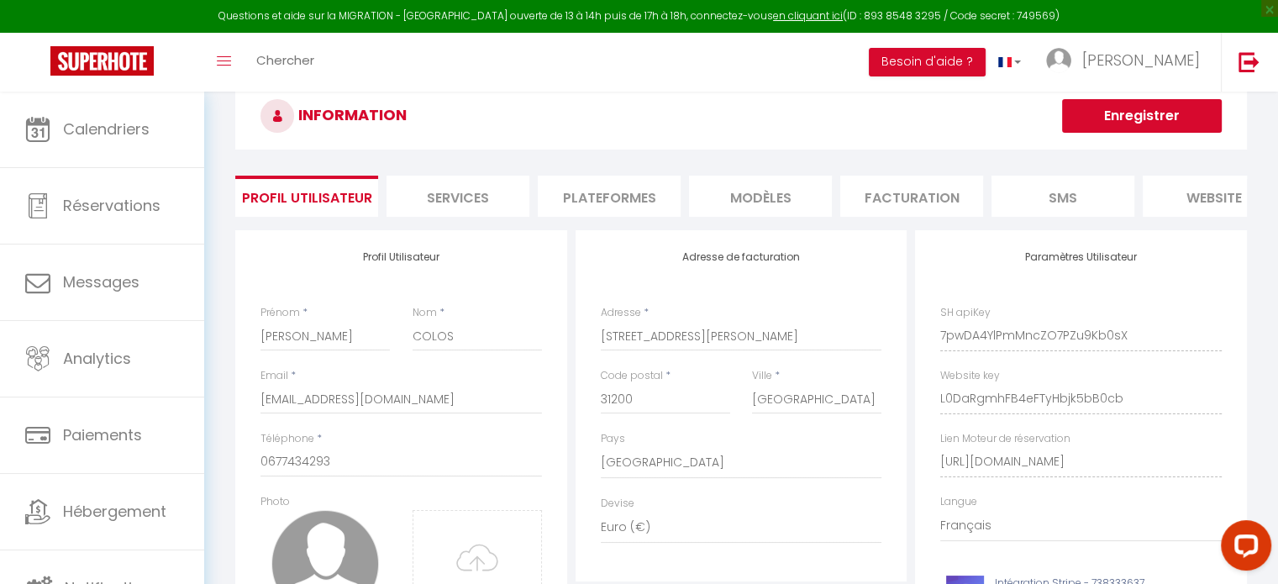
scroll to position [10, 0]
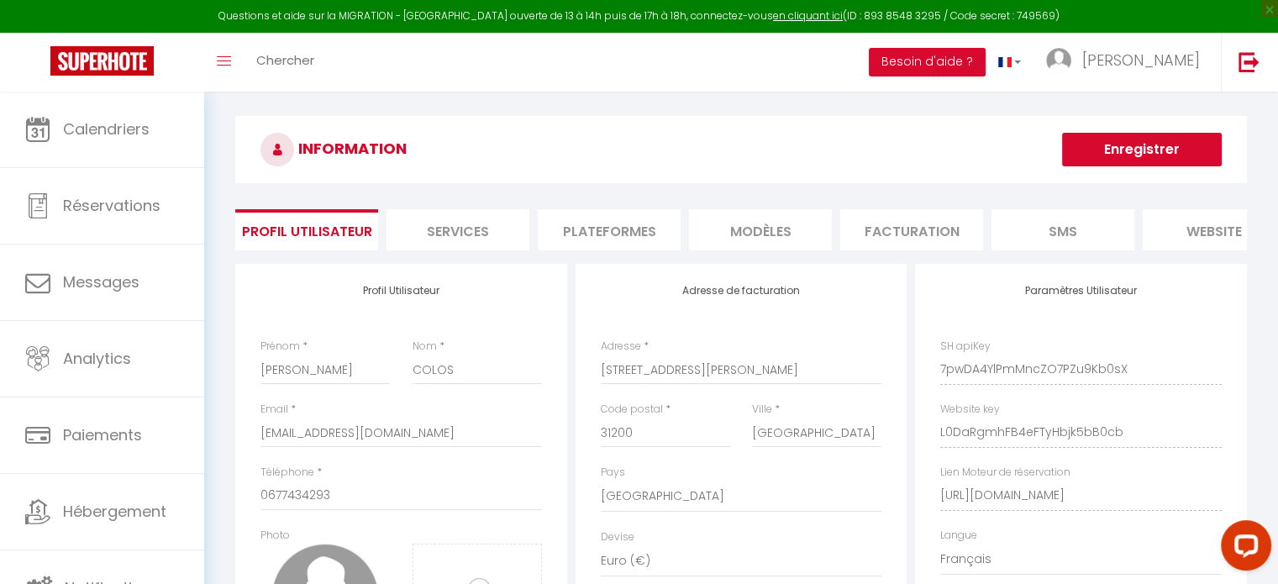
click at [475, 236] on li "Services" at bounding box center [457, 229] width 143 height 41
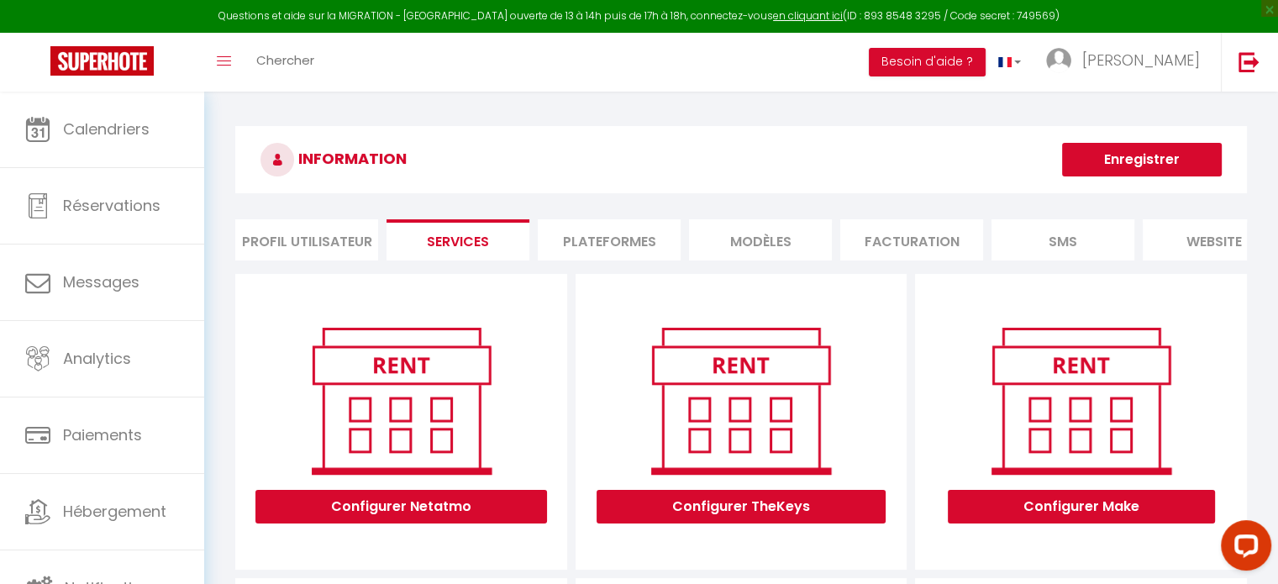
click at [618, 221] on li "Plateformes" at bounding box center [609, 239] width 143 height 41
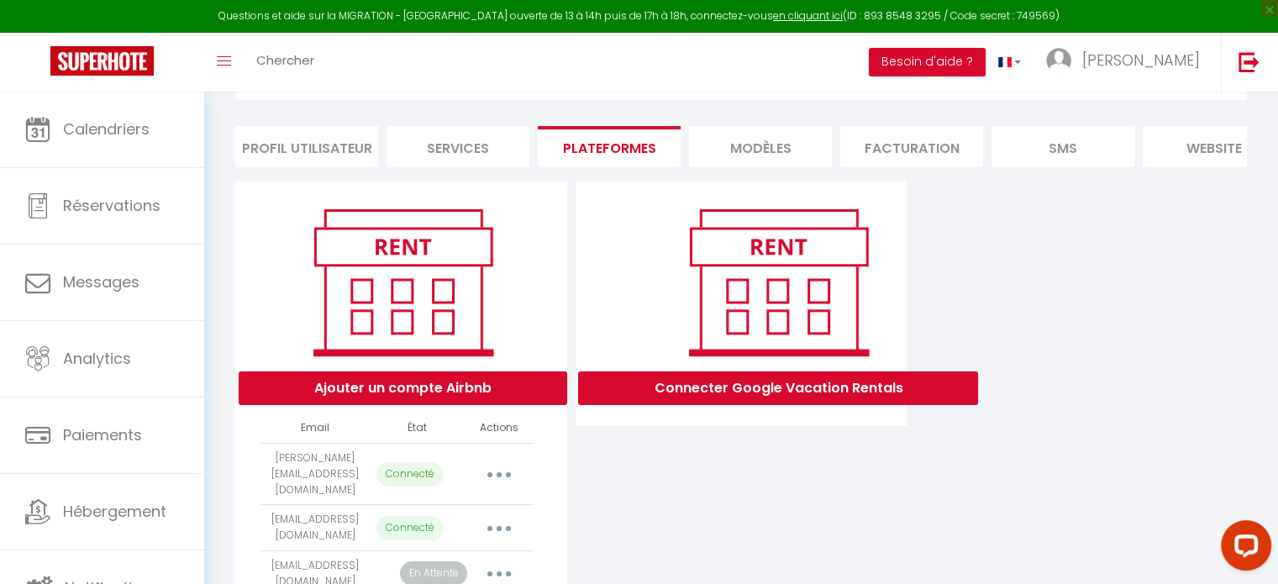
scroll to position [20, 0]
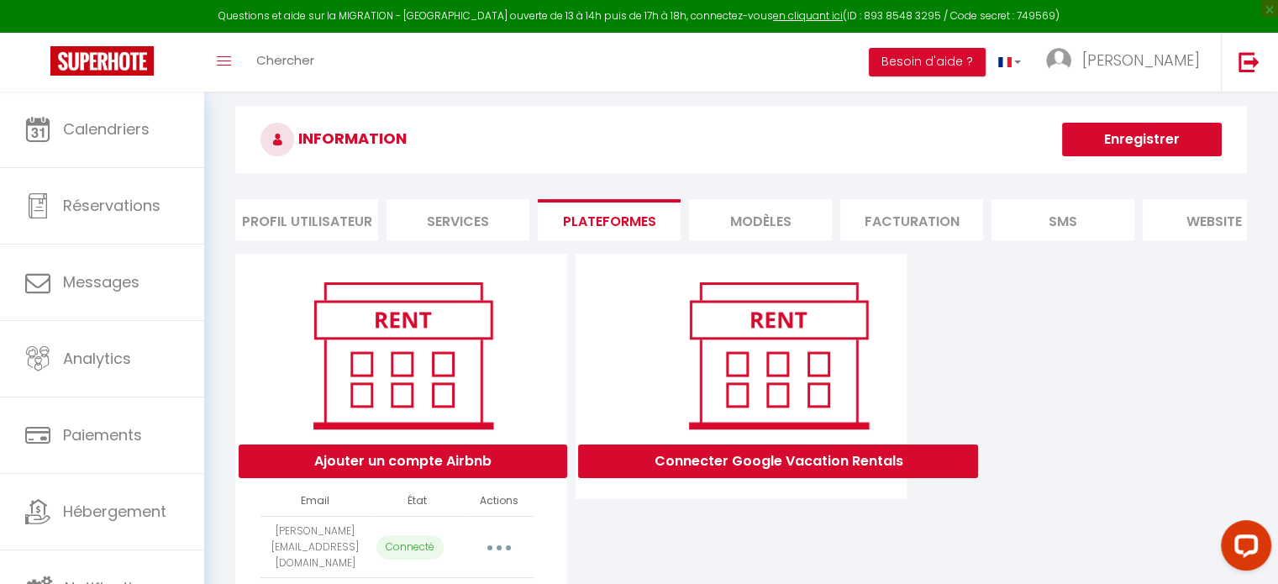
click at [770, 214] on li "MODÈLES" at bounding box center [760, 219] width 143 height 41
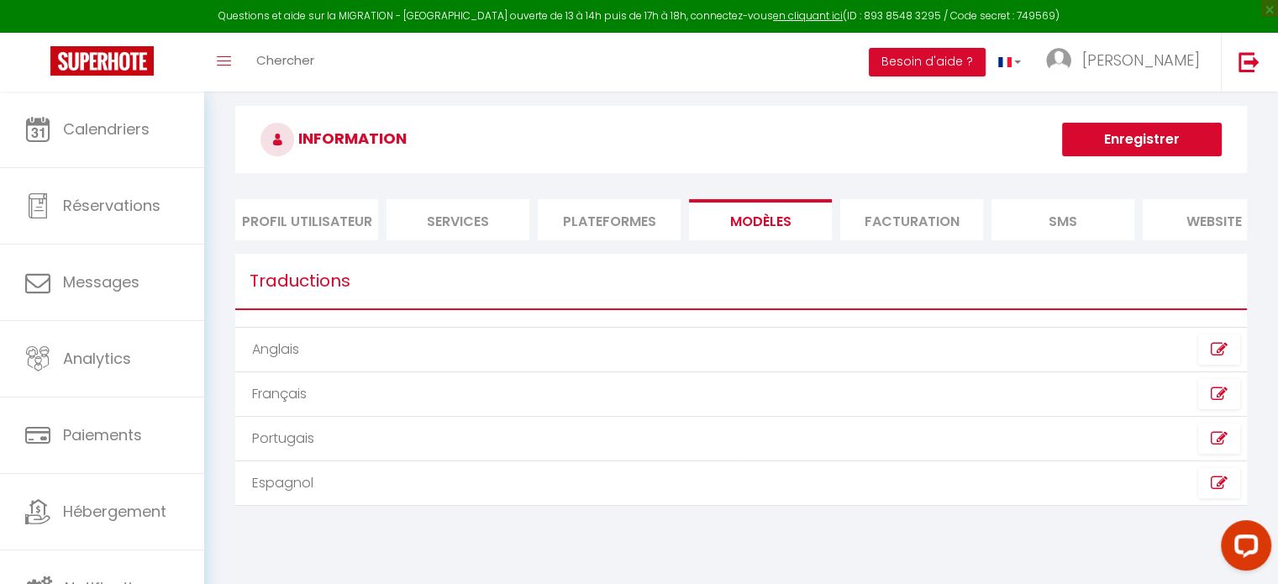
click at [917, 217] on li "Facturation" at bounding box center [911, 219] width 143 height 41
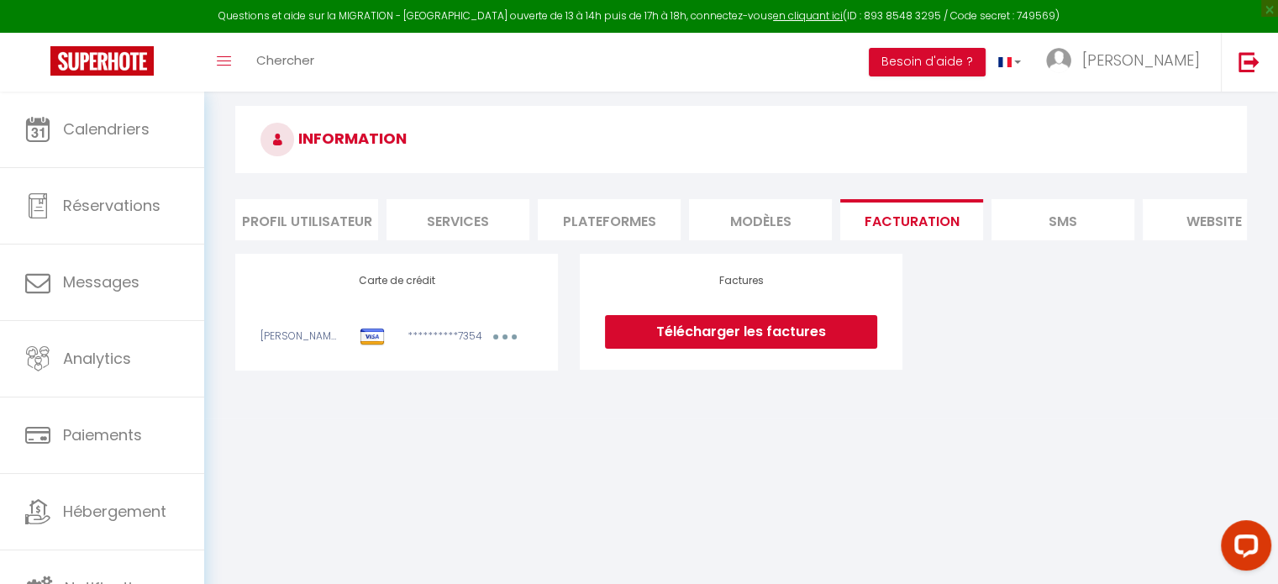
click at [746, 345] on link "Télécharger les factures" at bounding box center [741, 332] width 272 height 34
click at [1085, 209] on li "SMS" at bounding box center [1062, 219] width 143 height 41
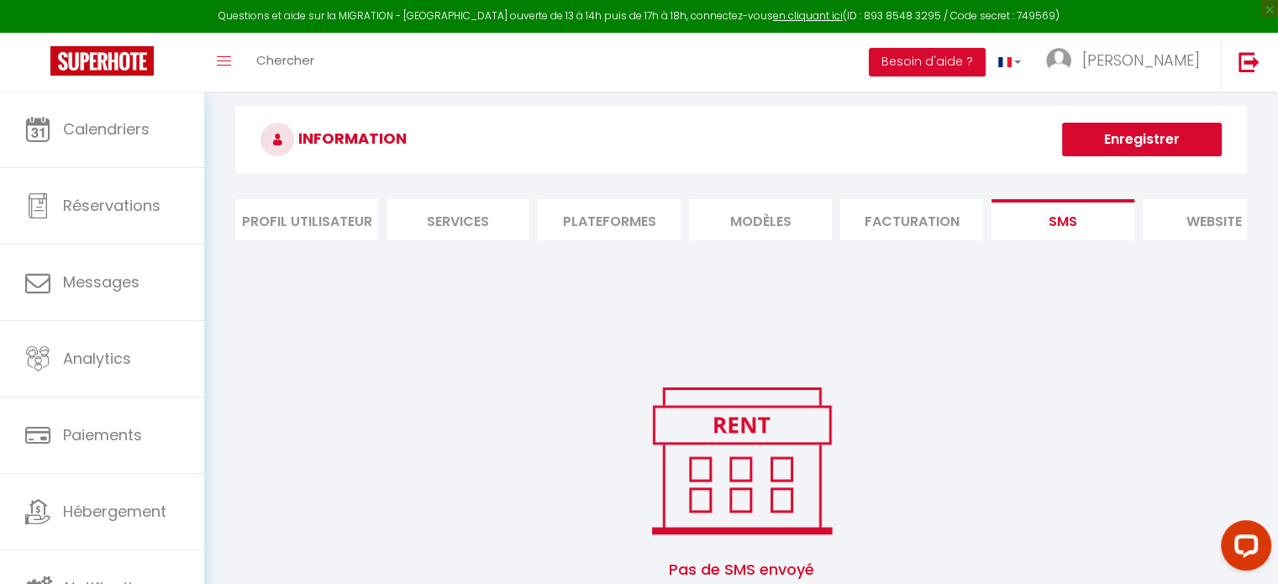
click at [1028, 258] on div "INFORMATION Enregistrer Profil Utilisateur Services Plateformes MODÈLES Factura…" at bounding box center [740, 354] width 1011 height 497
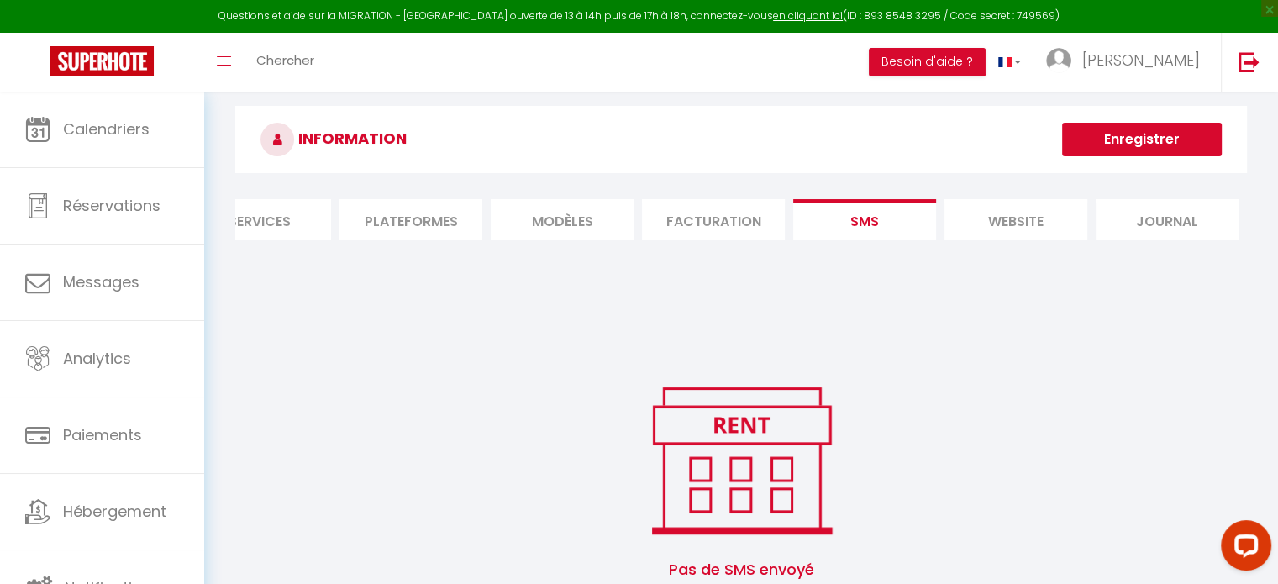
click at [1055, 218] on li "website" at bounding box center [1015, 219] width 143 height 41
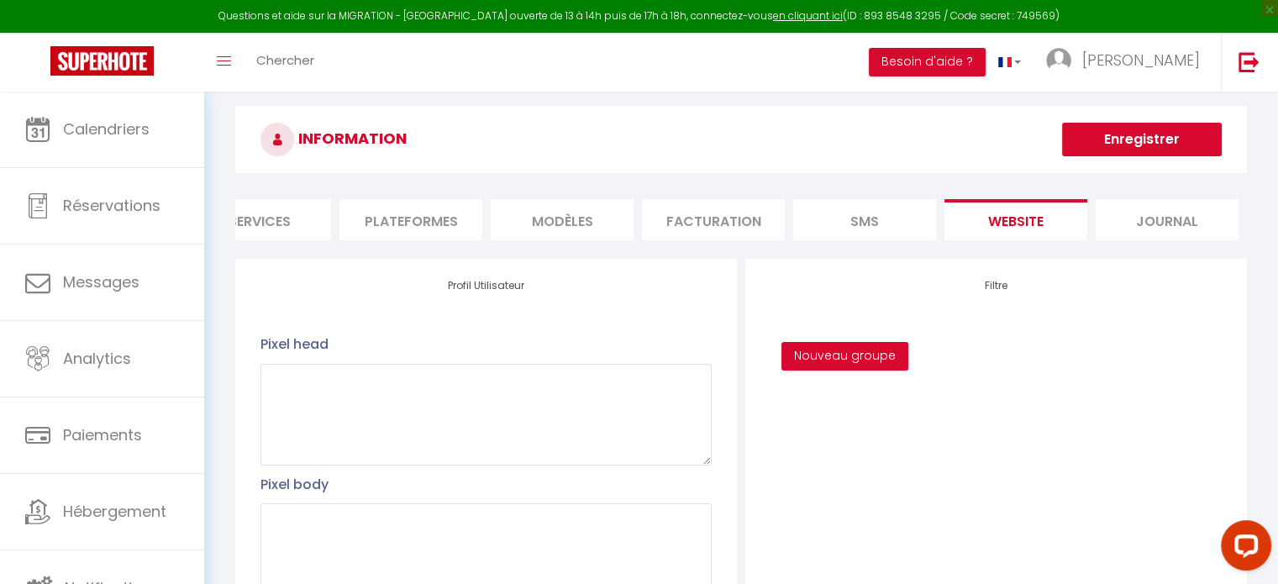
click at [1151, 214] on li "Journal" at bounding box center [1166, 219] width 143 height 41
